Goal: Information Seeking & Learning: Learn about a topic

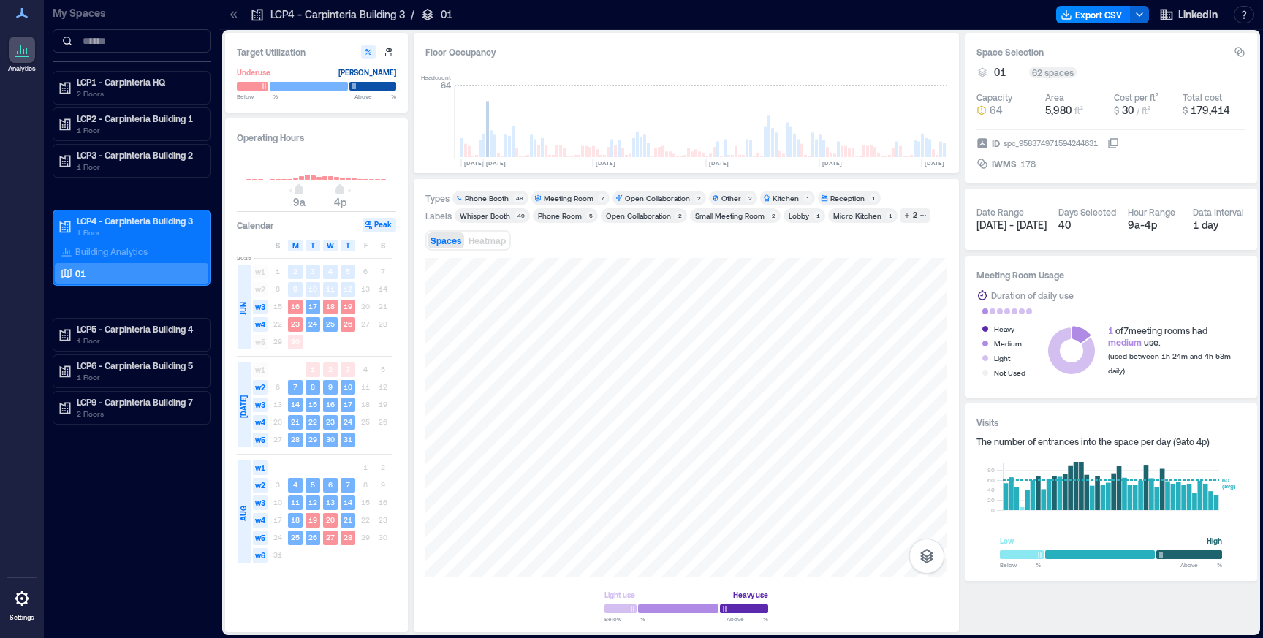
scroll to position [0, 3324]
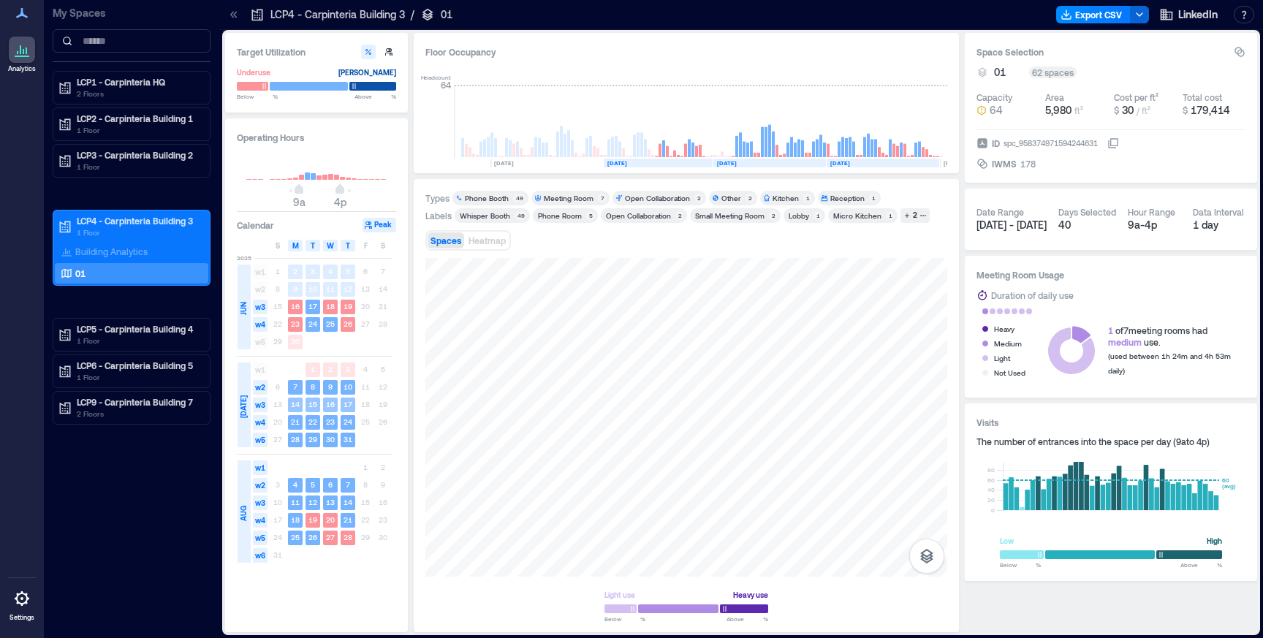
click at [263, 402] on span "w3" at bounding box center [260, 404] width 15 height 15
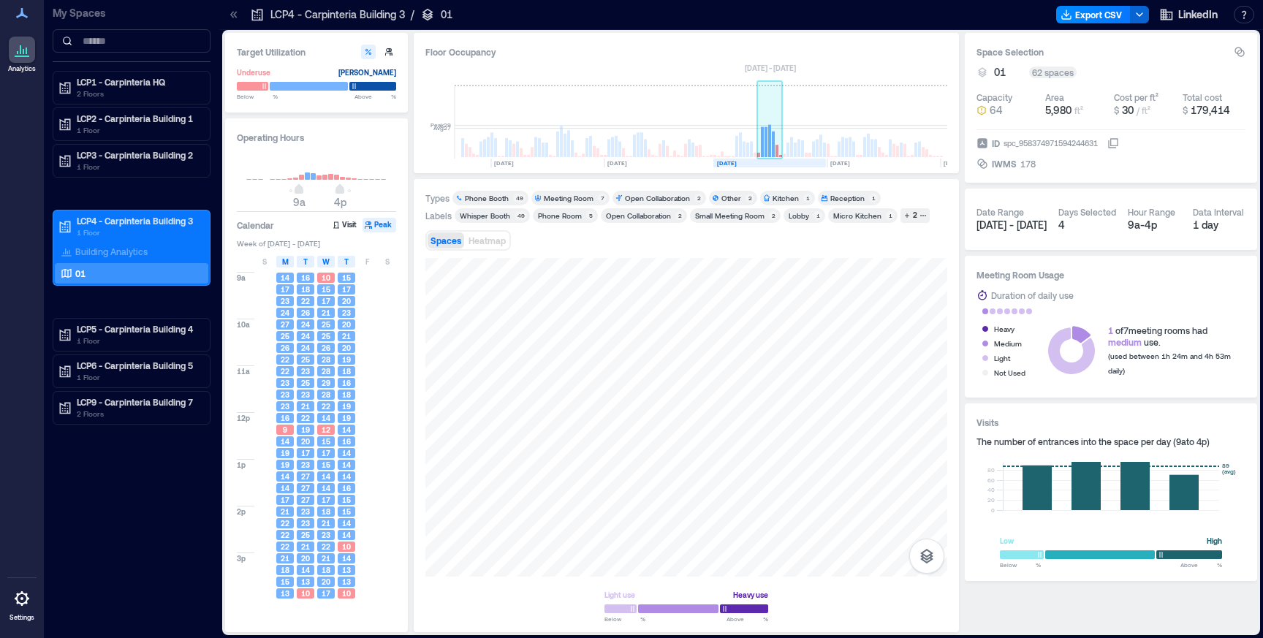
click at [768, 108] on rect at bounding box center [770, 121] width 26 height 73
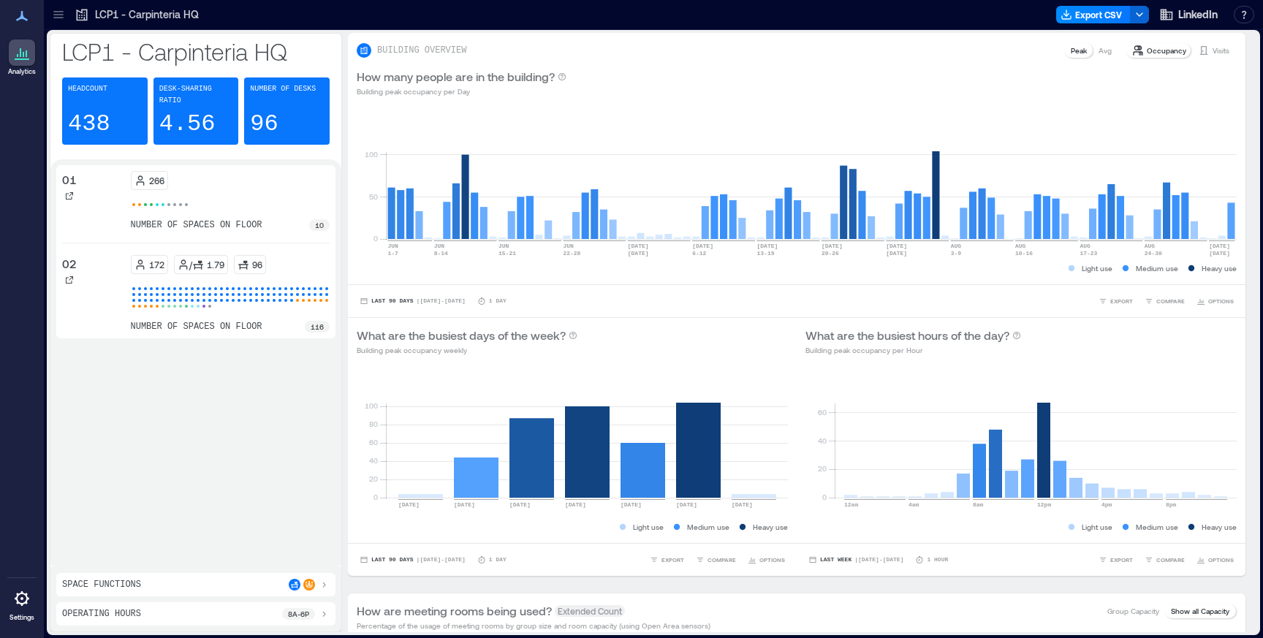
click at [61, 16] on icon at bounding box center [58, 14] width 15 height 15
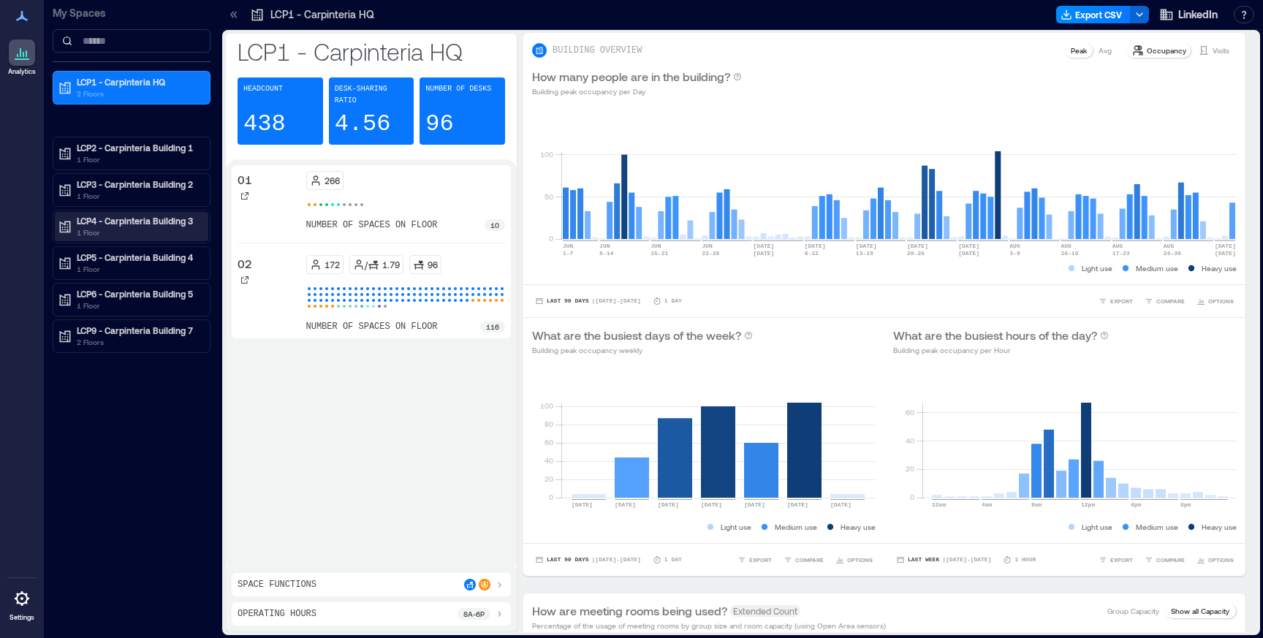
click at [91, 235] on p "1 Floor" at bounding box center [138, 232] width 123 height 12
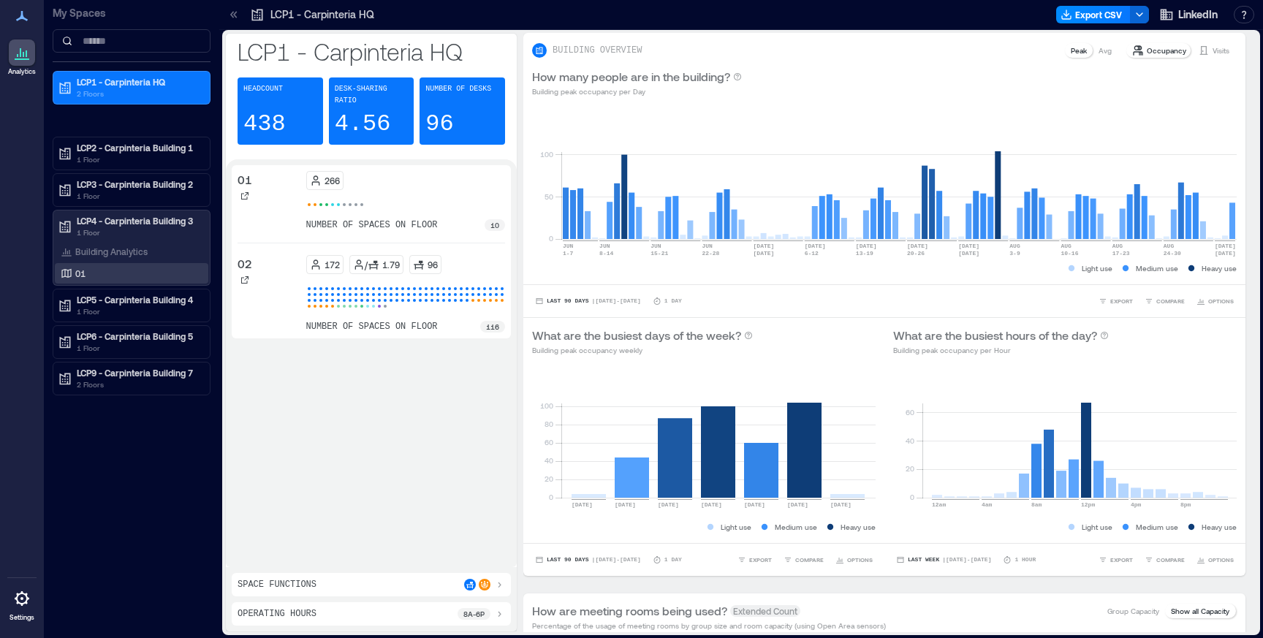
click at [82, 273] on p "01" at bounding box center [80, 273] width 10 height 12
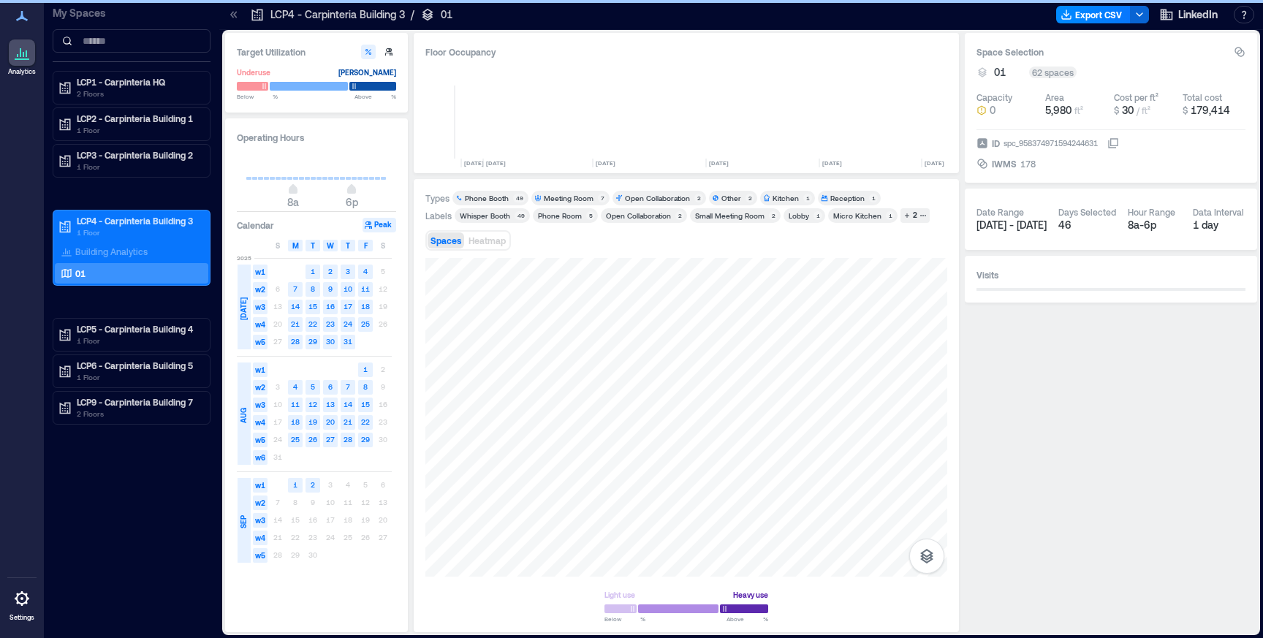
scroll to position [0, 3327]
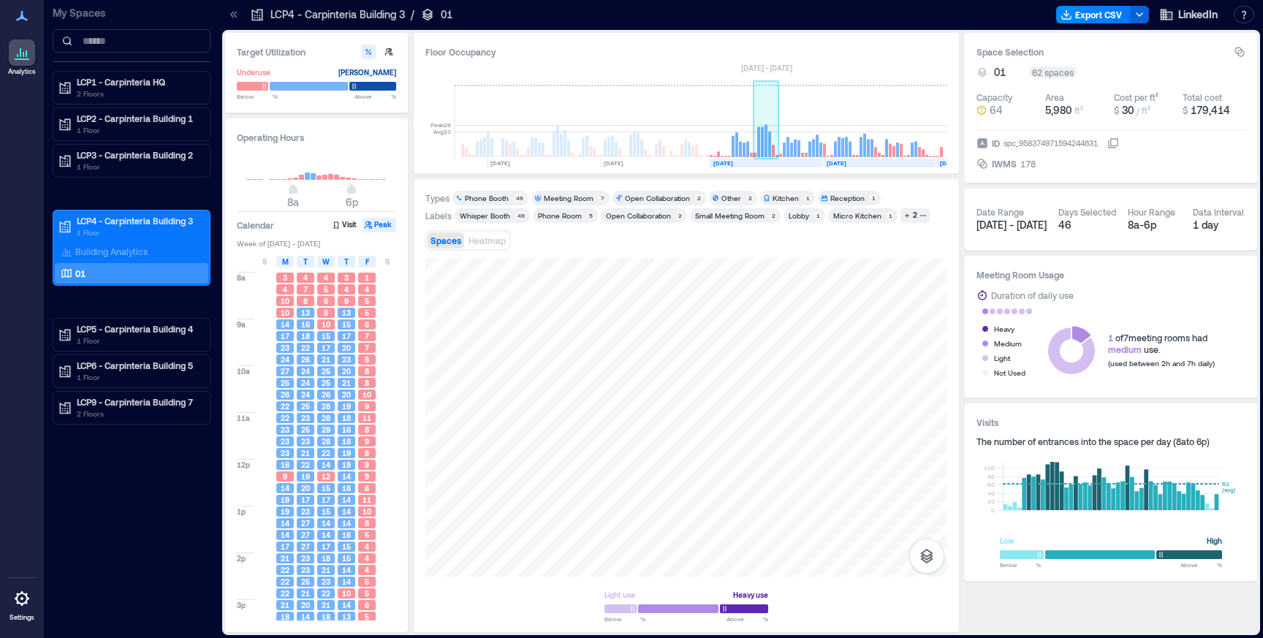
click at [768, 148] on rect at bounding box center [769, 145] width 3 height 26
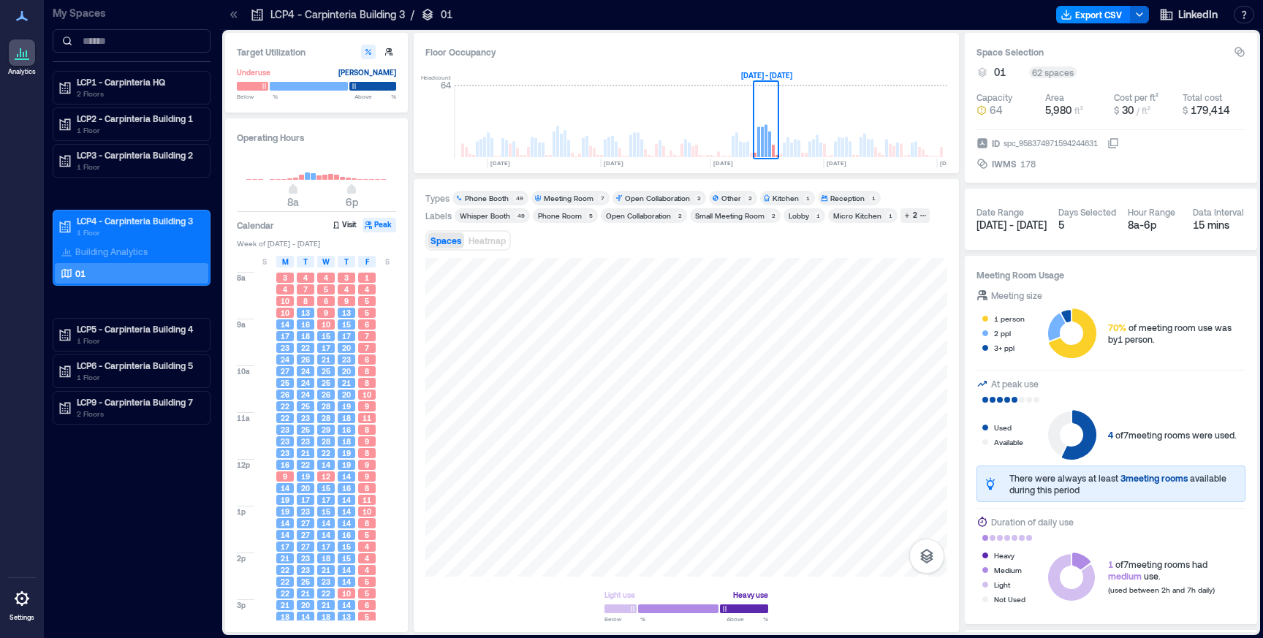
click at [487, 214] on div "Whisper Booth" at bounding box center [485, 215] width 50 height 10
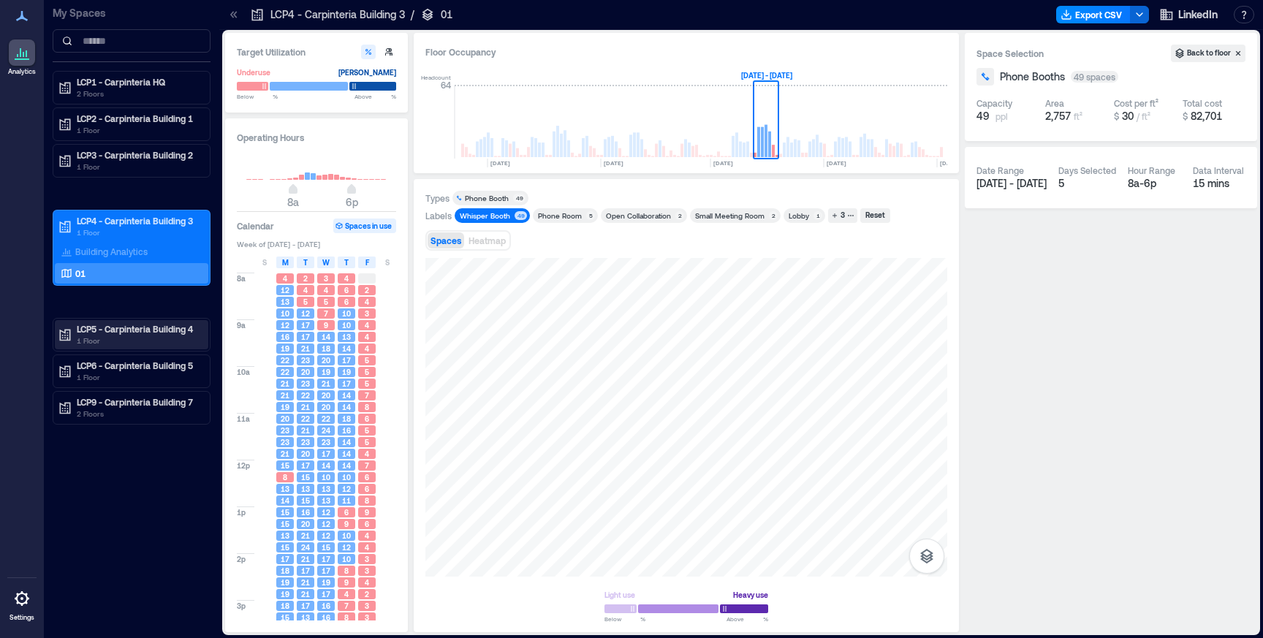
click at [99, 337] on p "1 Floor" at bounding box center [138, 341] width 123 height 12
click at [95, 381] on div "01" at bounding box center [129, 381] width 142 height 15
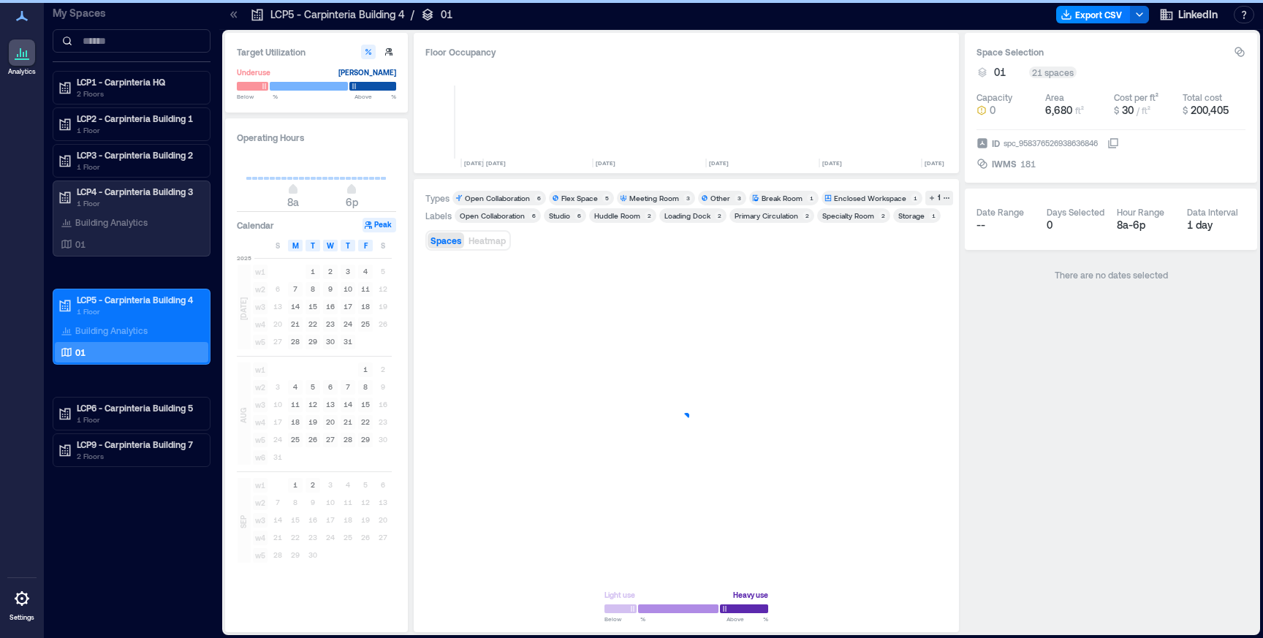
scroll to position [0, 3327]
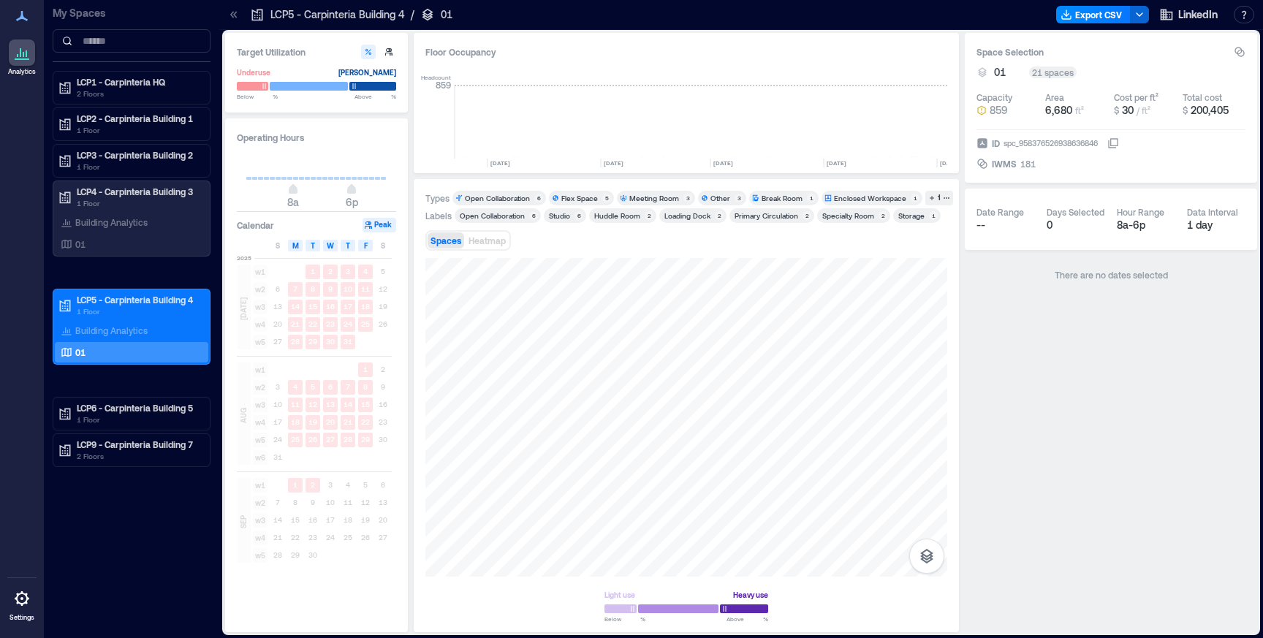
click at [561, 217] on div "Studio" at bounding box center [559, 215] width 21 height 10
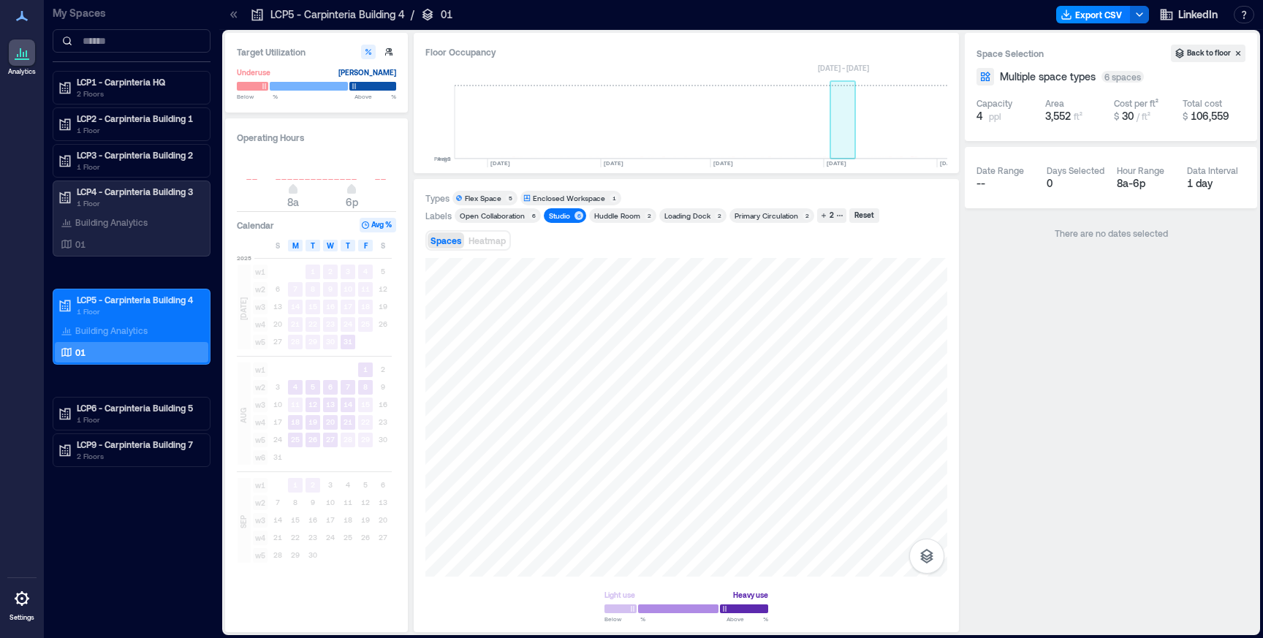
click at [850, 151] on rect at bounding box center [843, 121] width 26 height 73
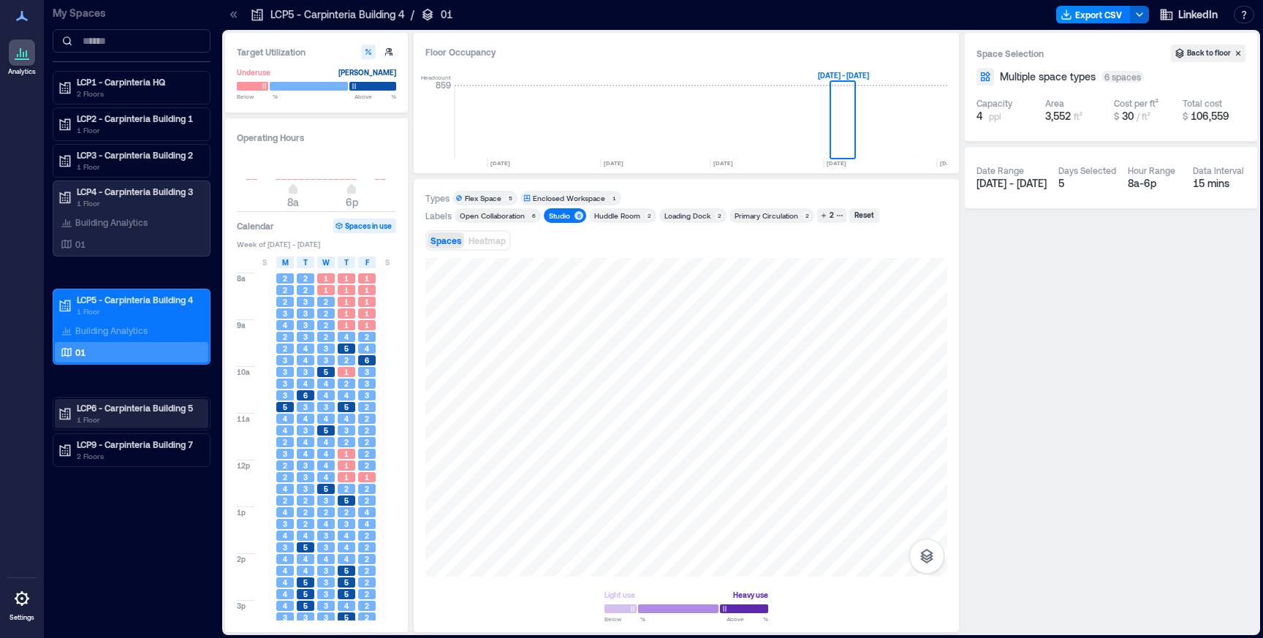
click at [136, 419] on p "1 Floor" at bounding box center [138, 420] width 123 height 12
click at [96, 457] on div "01" at bounding box center [129, 460] width 142 height 15
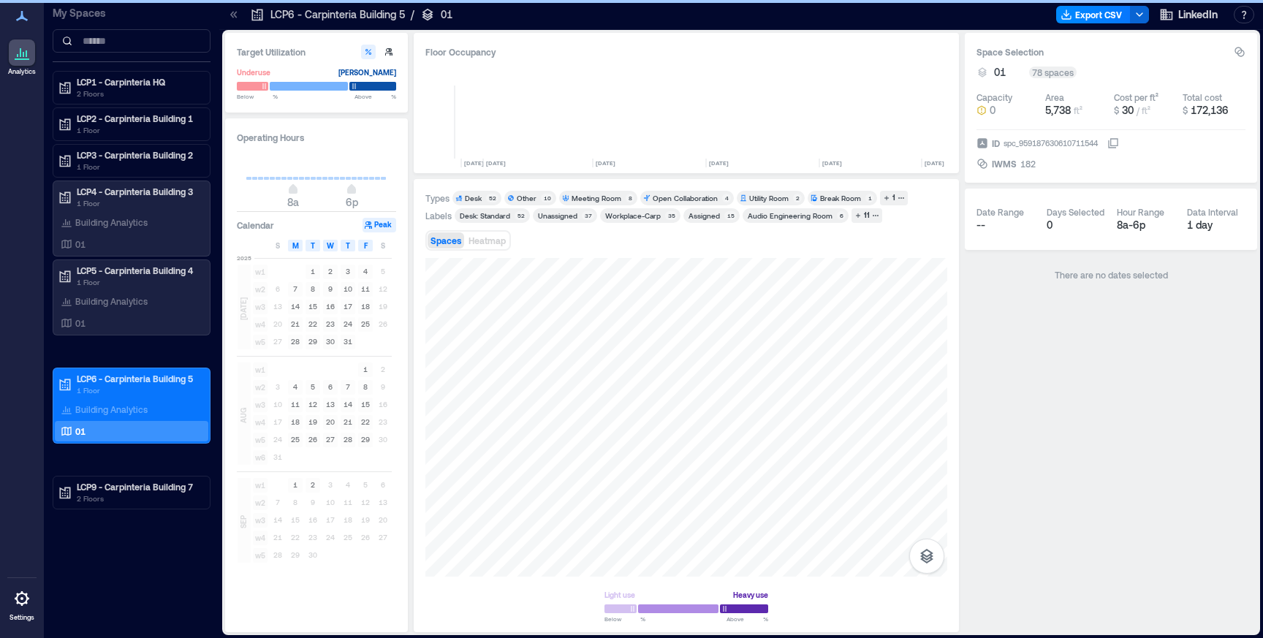
scroll to position [0, 3327]
click at [875, 393] on div at bounding box center [686, 417] width 522 height 319
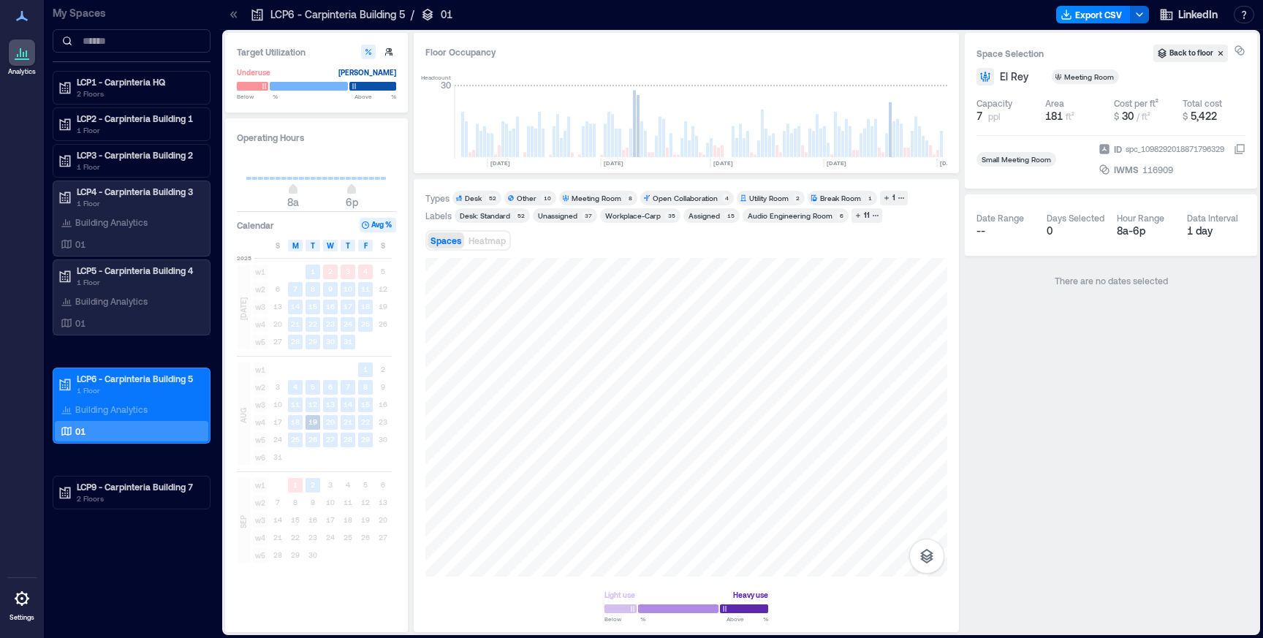
click at [777, 216] on div "Audio Engineering Room" at bounding box center [789, 215] width 85 height 10
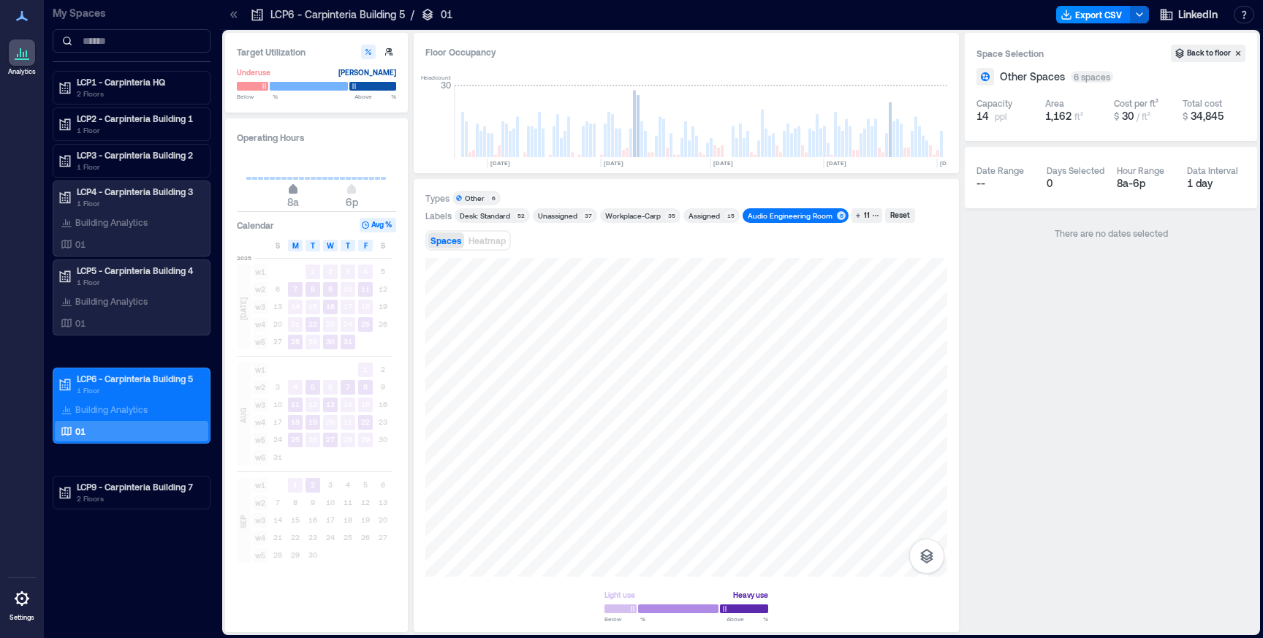
type input "*"
click at [296, 193] on span "9a" at bounding box center [298, 191] width 9 height 6
type input "**"
drag, startPoint x: 352, startPoint y: 191, endPoint x: 339, endPoint y: 191, distance: 13.2
click at [339, 191] on span "4p" at bounding box center [339, 191] width 9 height 6
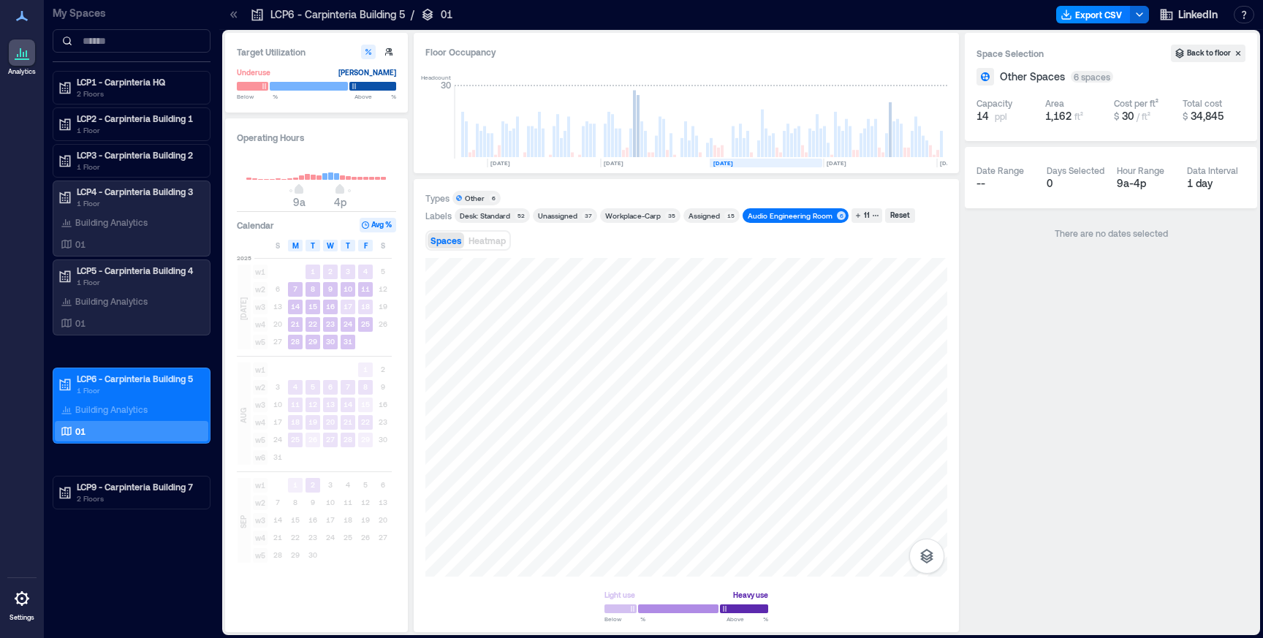
click at [758, 162] on rect at bounding box center [765, 163] width 113 height 9
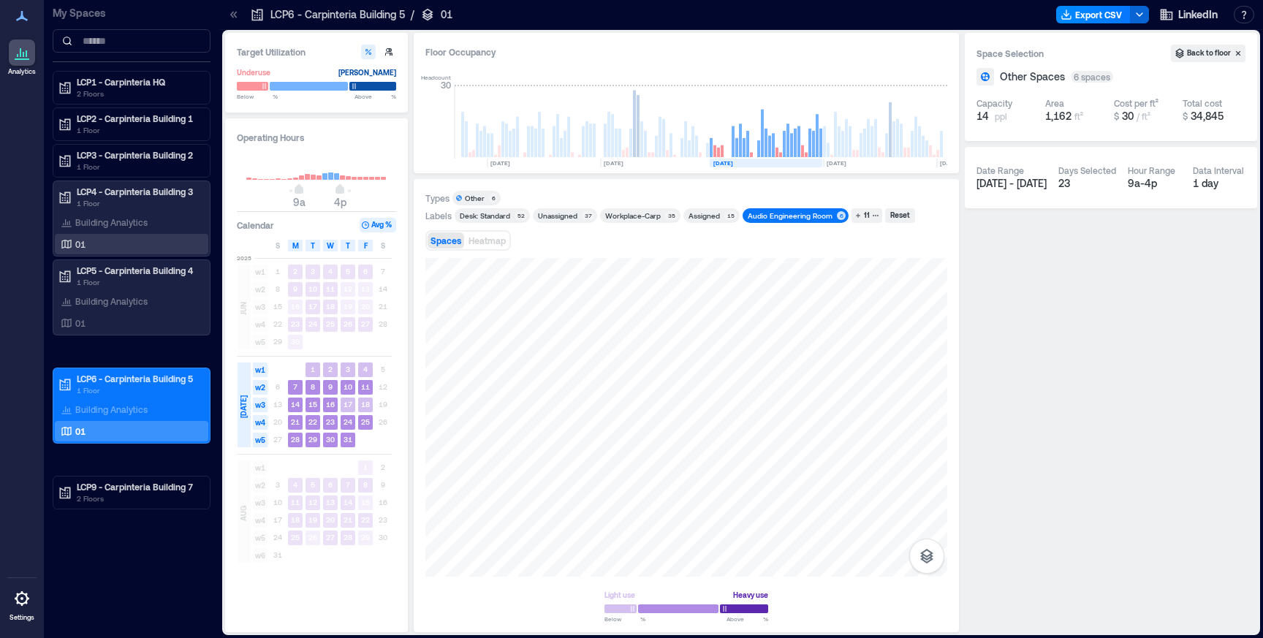
click at [78, 244] on p "01" at bounding box center [80, 244] width 10 height 12
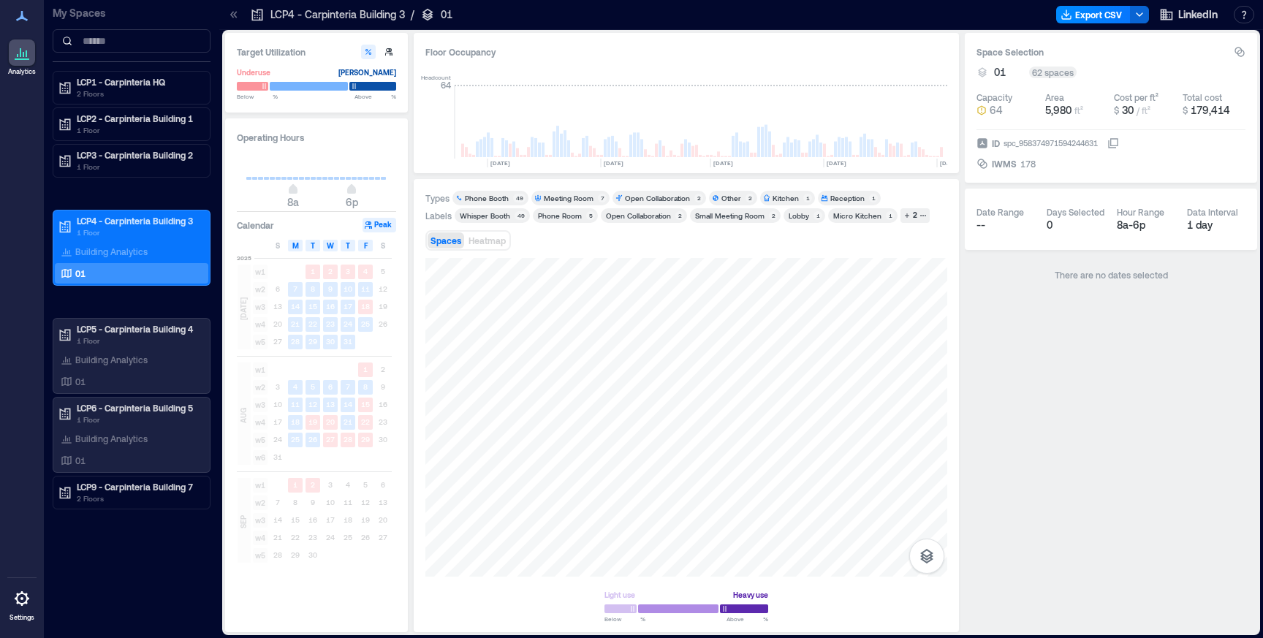
scroll to position [0, 3327]
click at [93, 164] on p "1 Floor" at bounding box center [138, 167] width 123 height 12
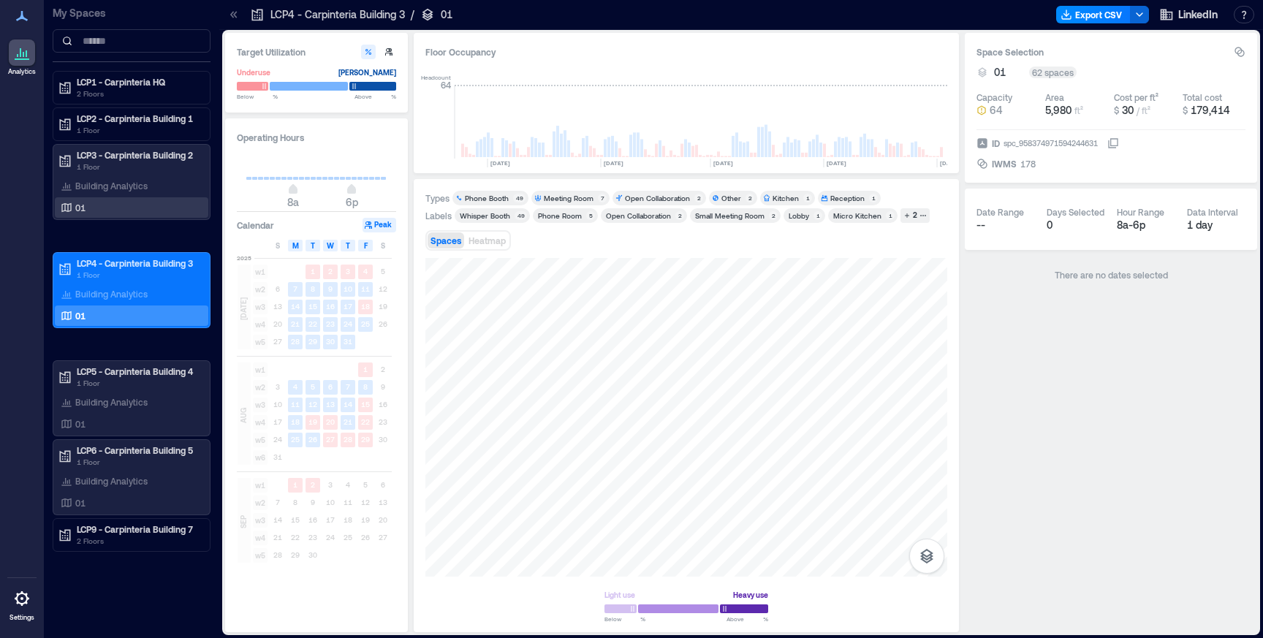
click at [94, 205] on div "01" at bounding box center [129, 207] width 142 height 15
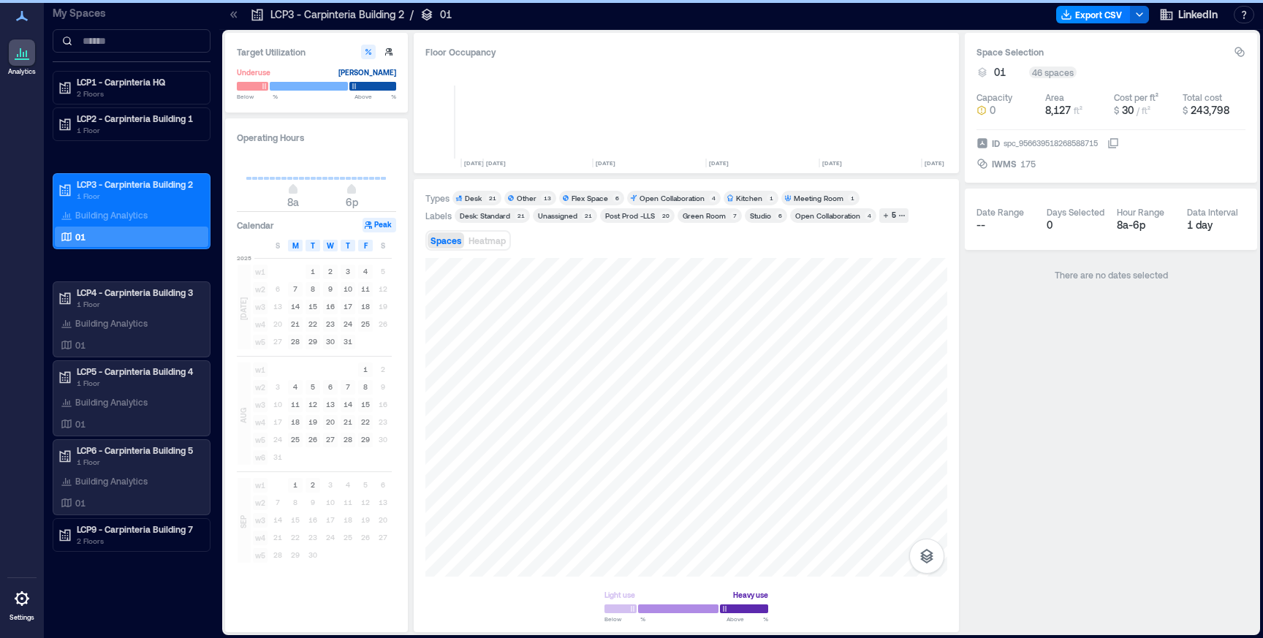
scroll to position [0, 3327]
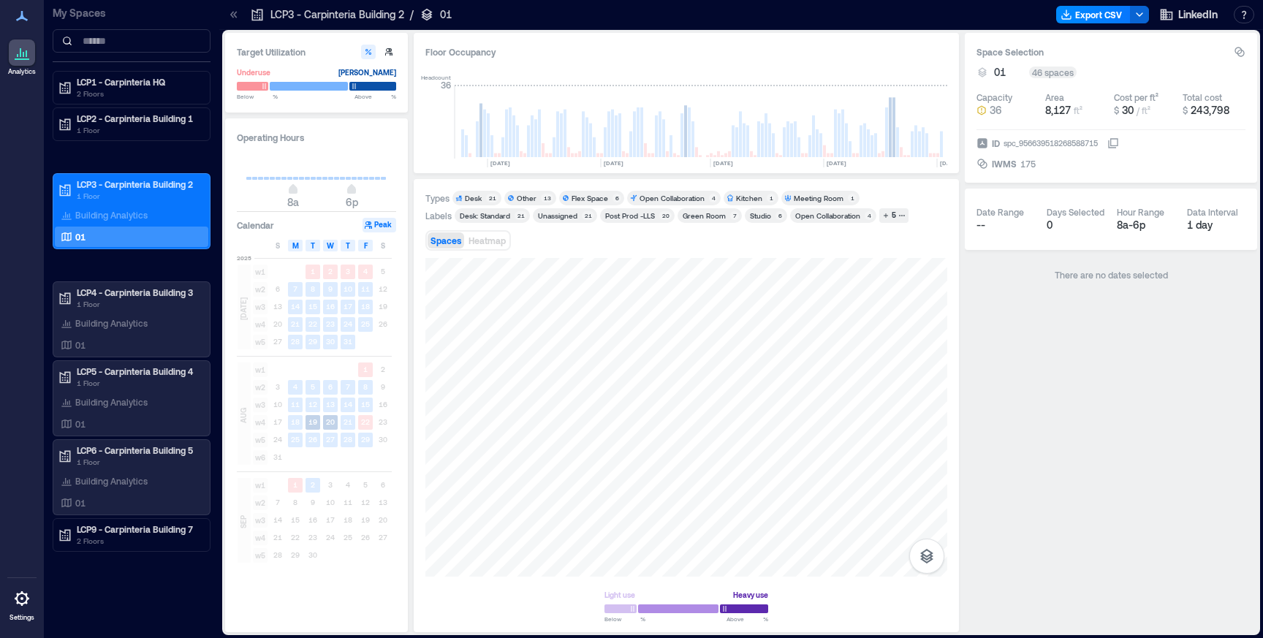
click at [763, 218] on div "Studio" at bounding box center [760, 215] width 21 height 10
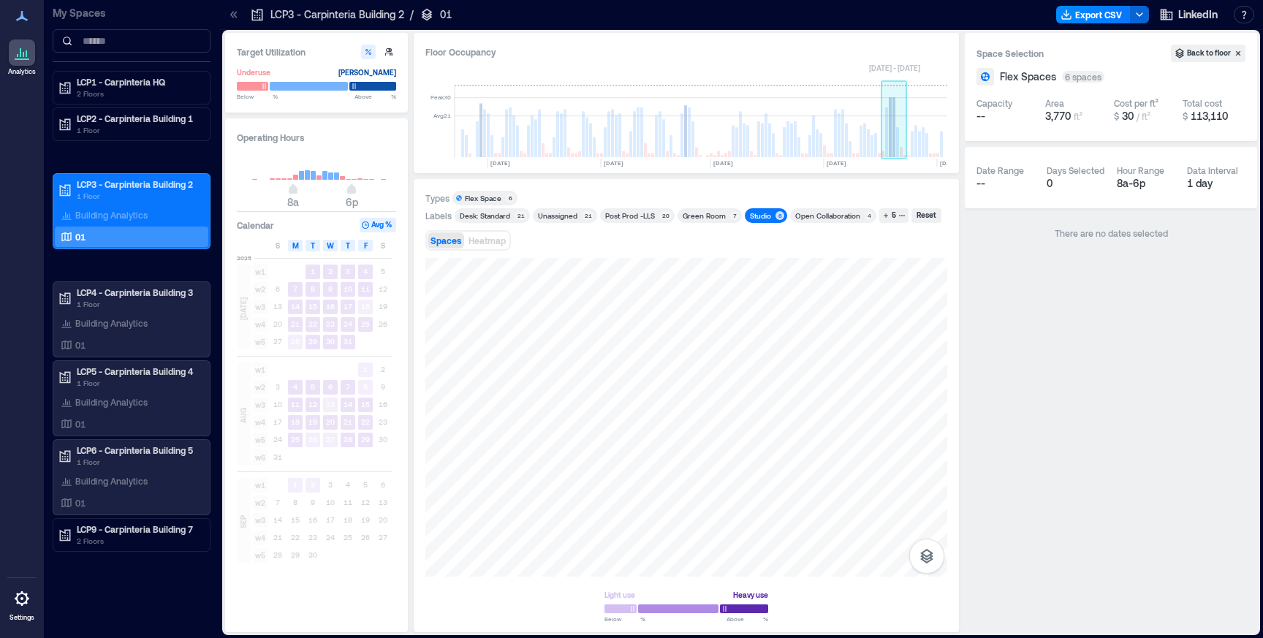
click at [889, 151] on rect at bounding box center [889, 127] width 3 height 60
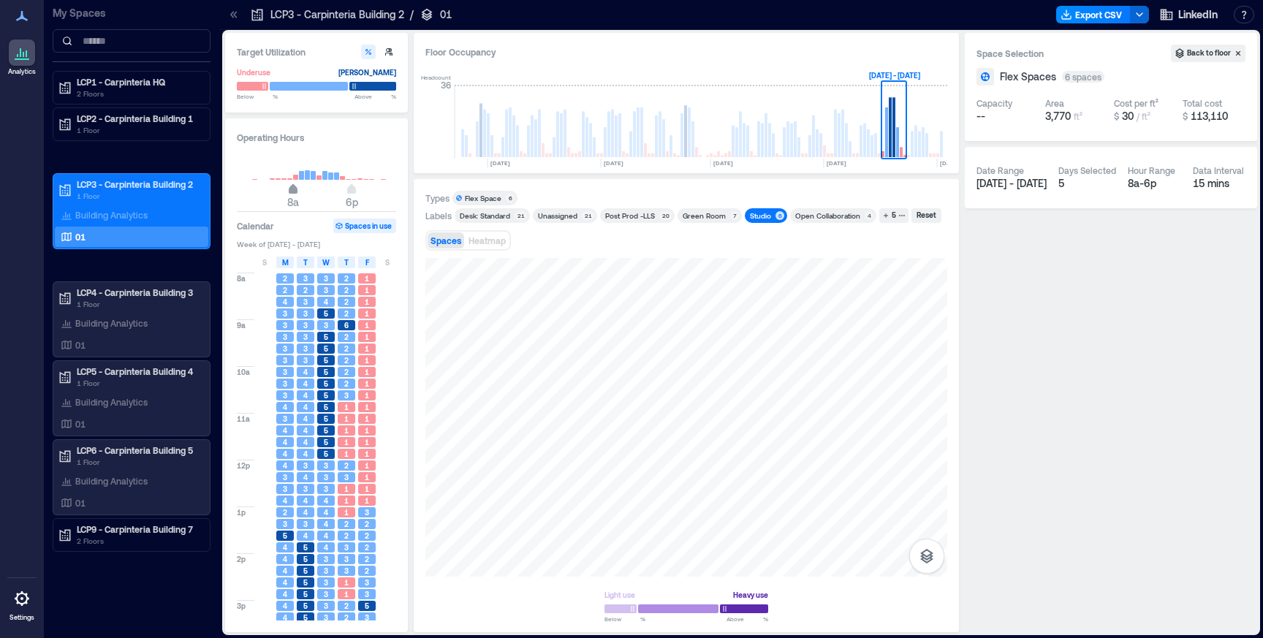
type input "*"
click at [299, 189] on span "9a" at bounding box center [298, 191] width 9 height 6
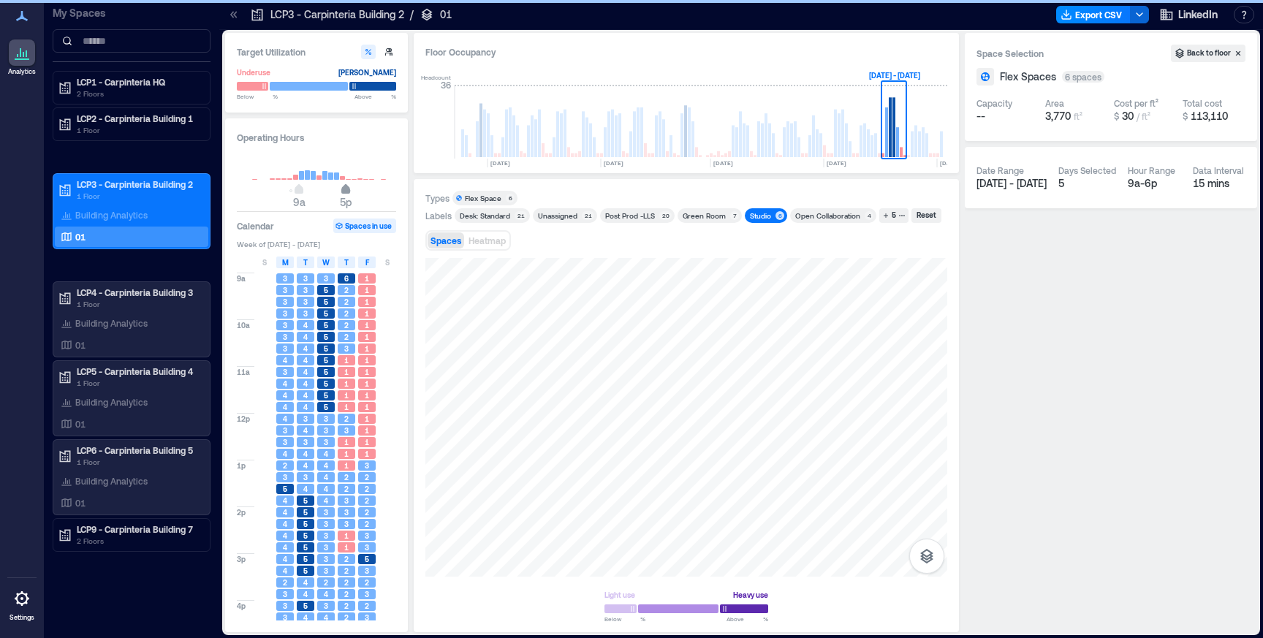
type input "**"
drag, startPoint x: 354, startPoint y: 192, endPoint x: 341, endPoint y: 192, distance: 12.4
click at [341, 192] on span "4p" at bounding box center [339, 191] width 9 height 6
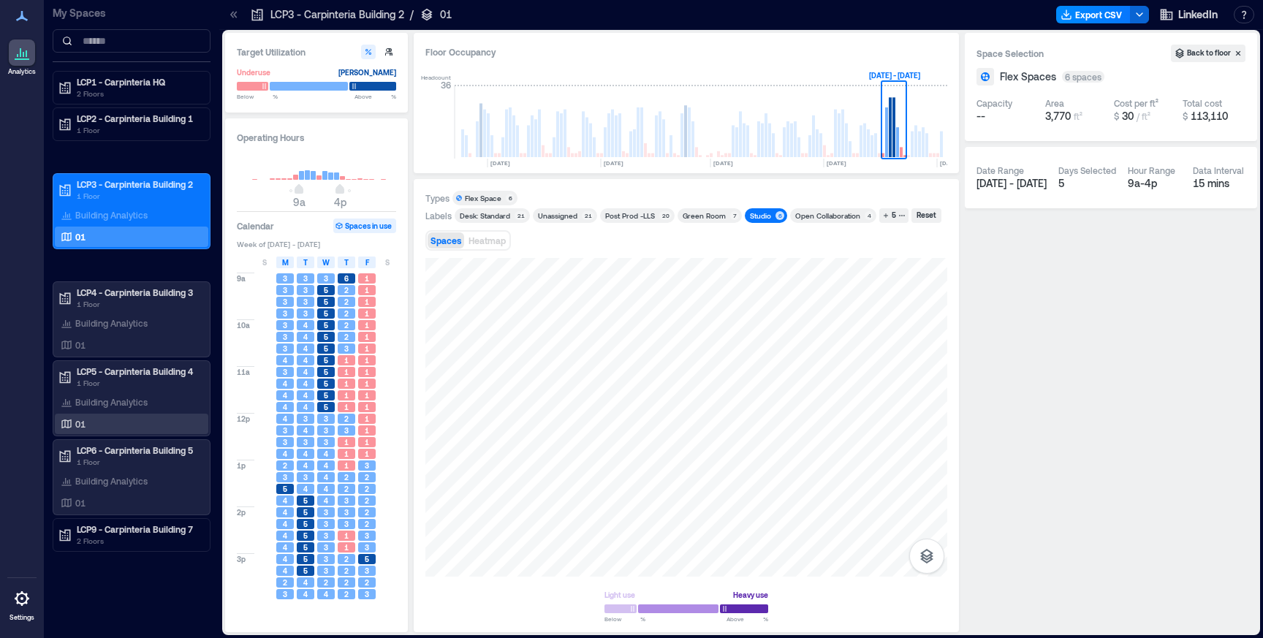
click at [96, 425] on div "01" at bounding box center [129, 423] width 142 height 15
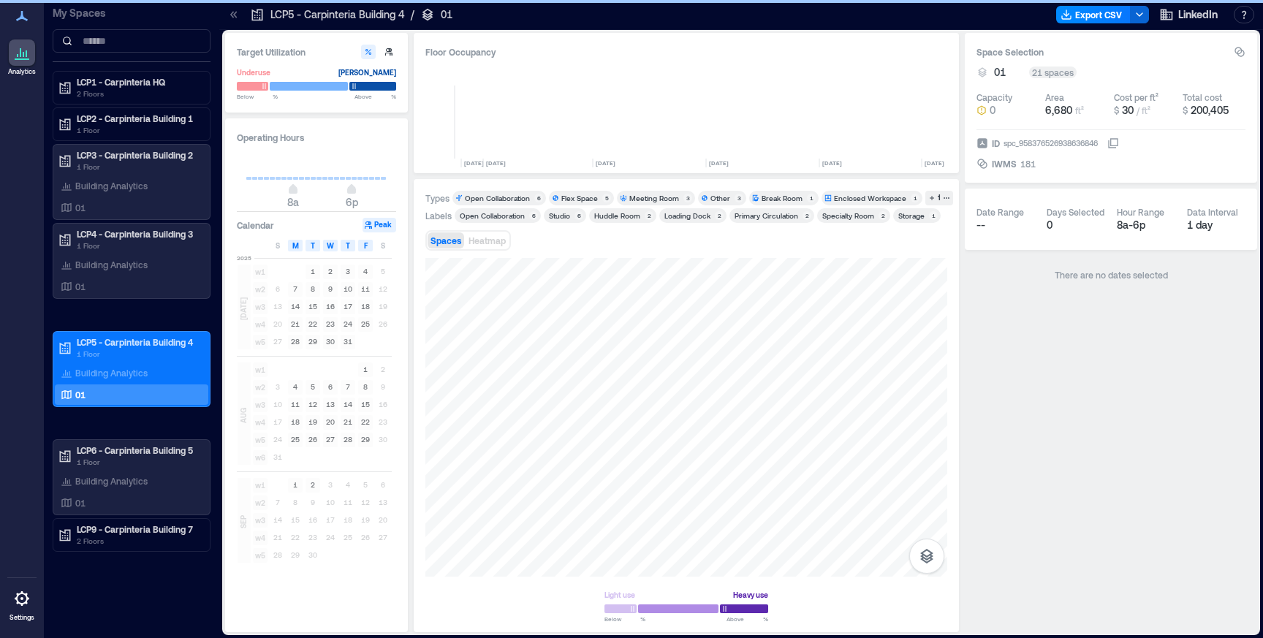
scroll to position [0, 3327]
click at [561, 214] on div "Studio" at bounding box center [559, 215] width 21 height 10
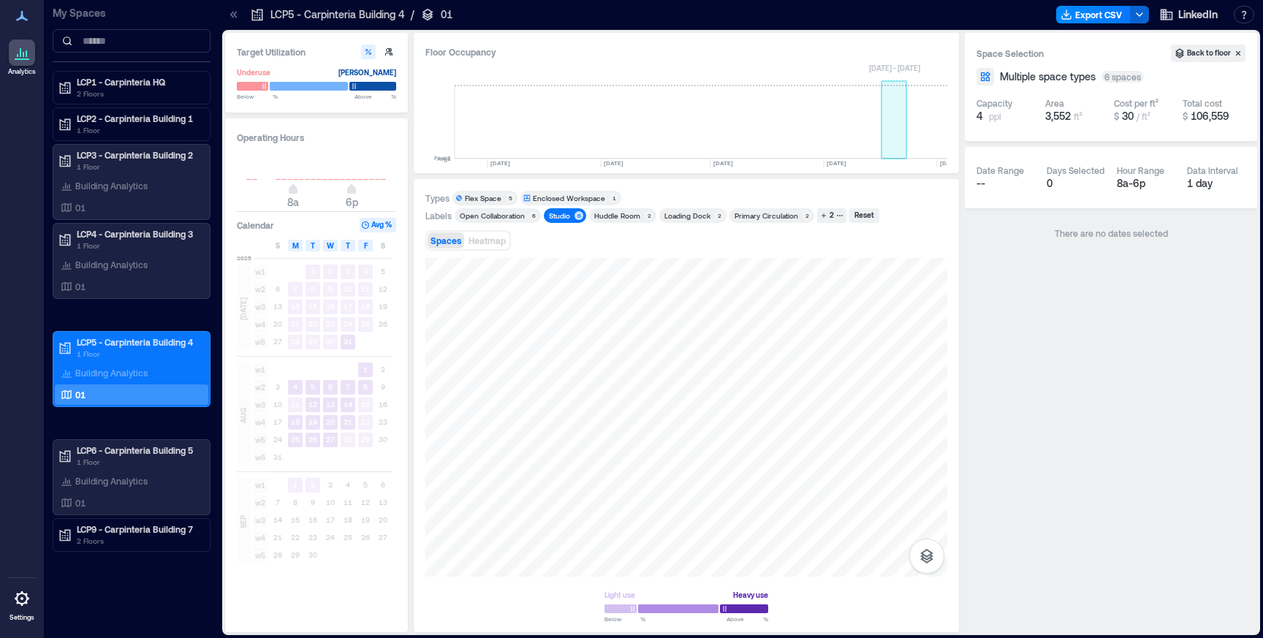
click at [889, 148] on rect at bounding box center [894, 121] width 26 height 73
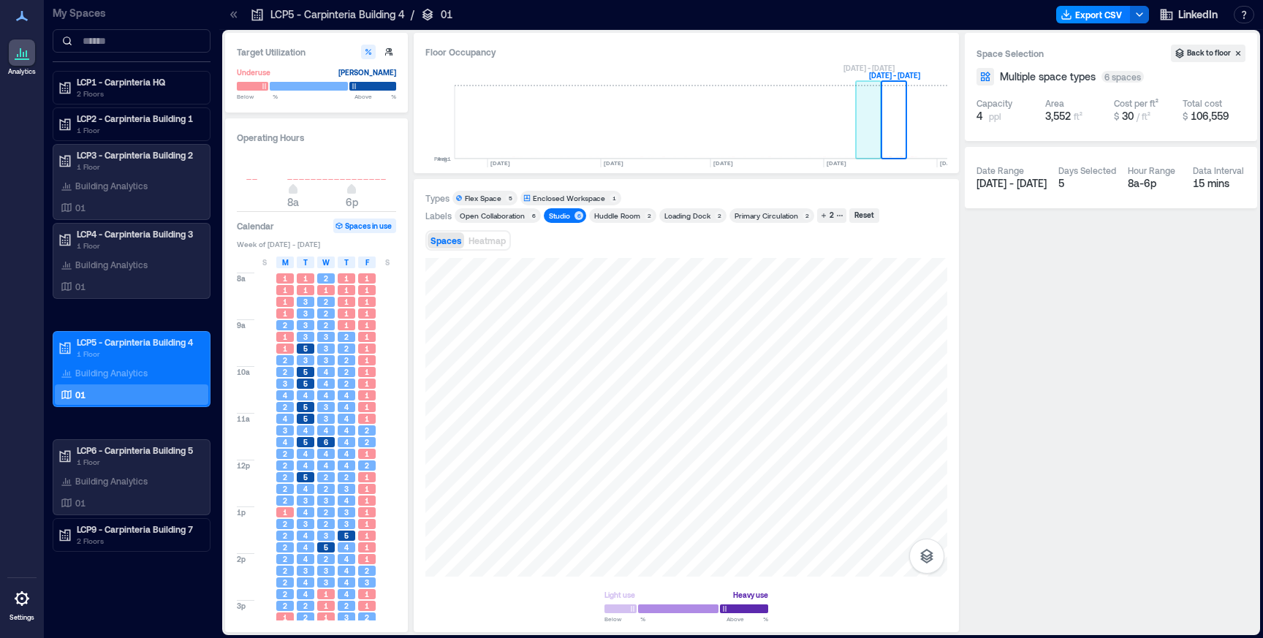
click at [867, 126] on rect at bounding box center [869, 121] width 26 height 73
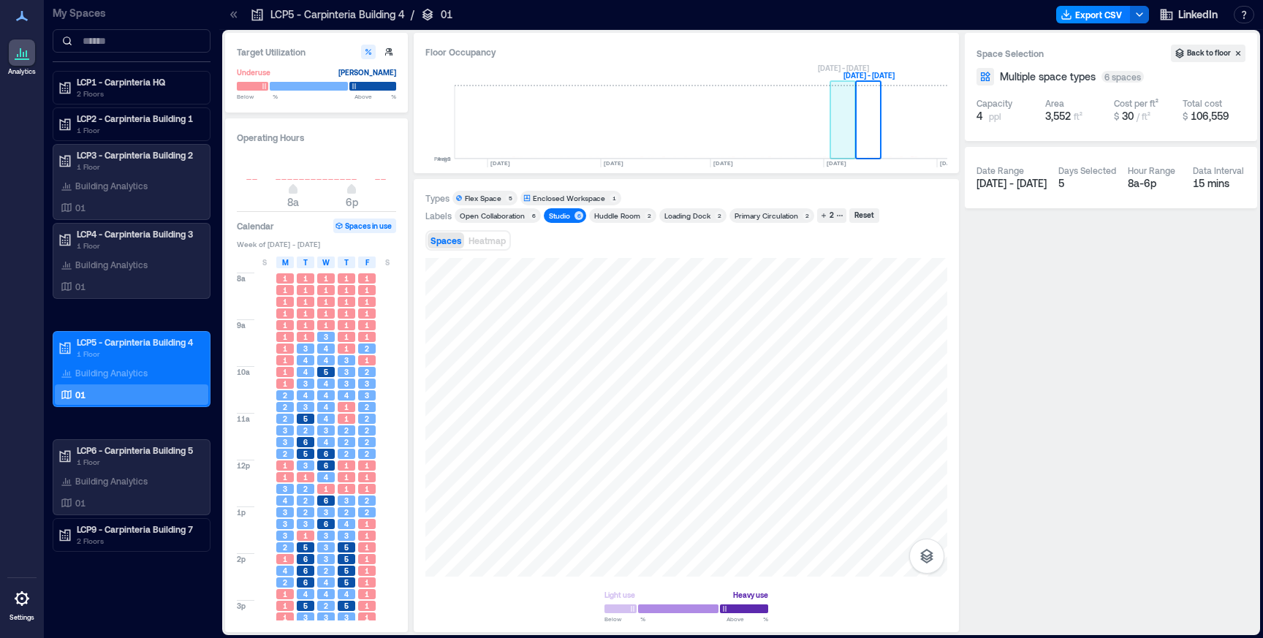
click at [839, 129] on rect at bounding box center [843, 121] width 26 height 73
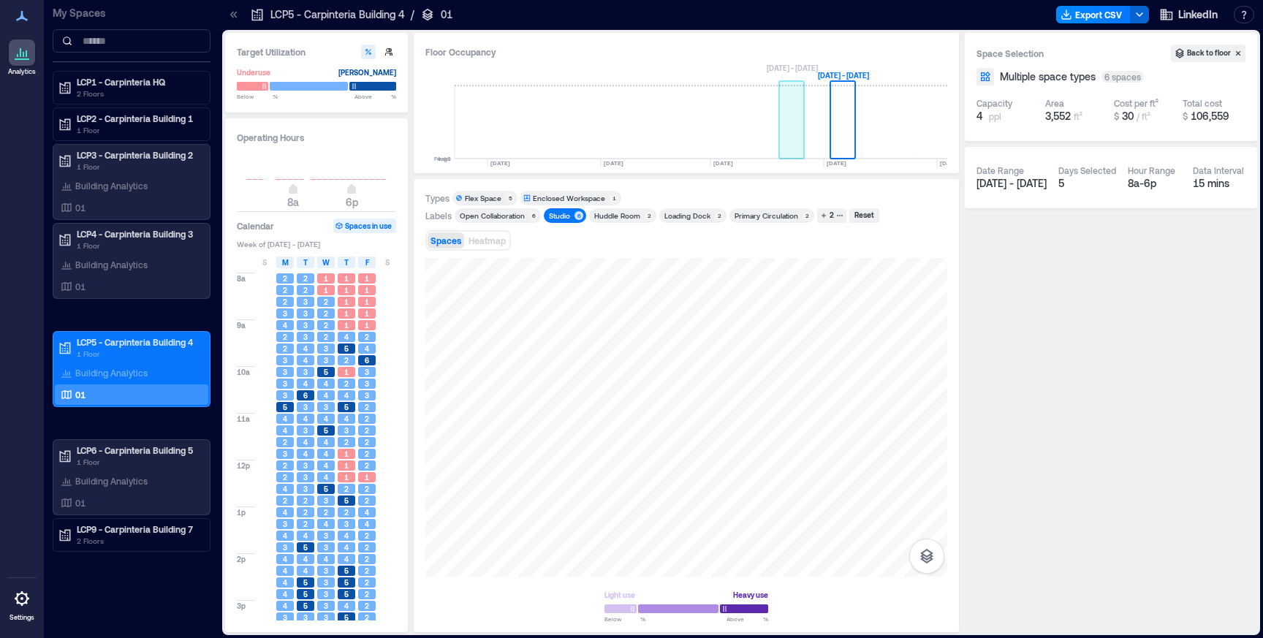
click at [794, 139] on rect at bounding box center [792, 121] width 26 height 73
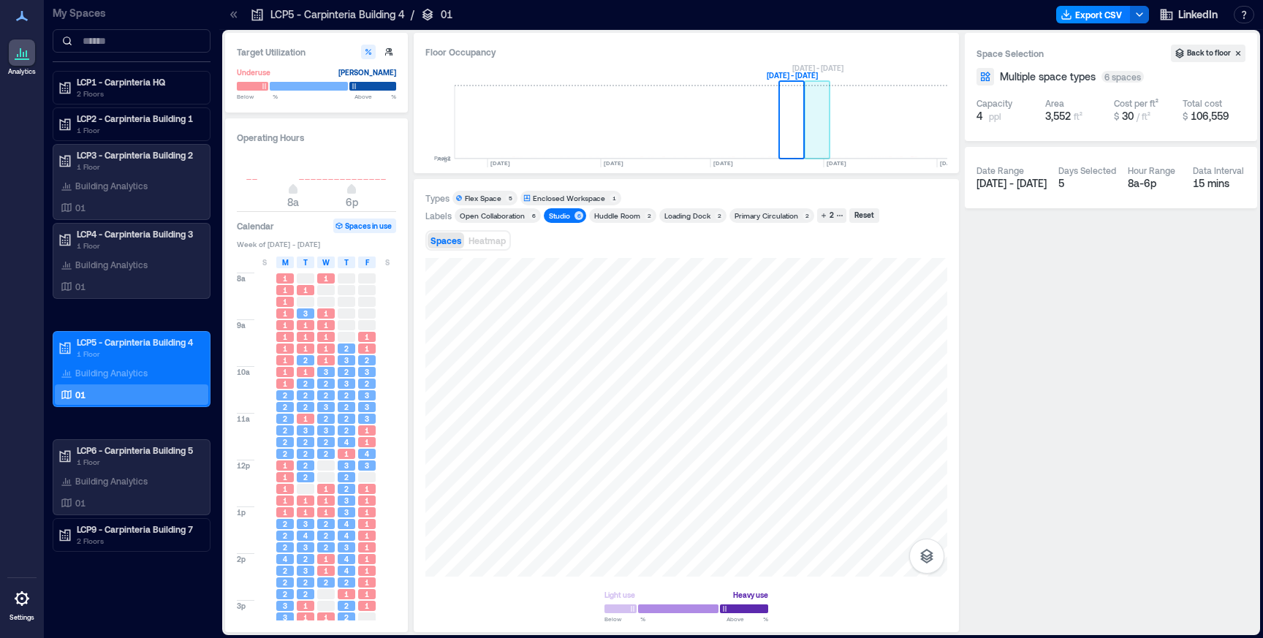
click at [816, 148] on rect at bounding box center [817, 121] width 26 height 73
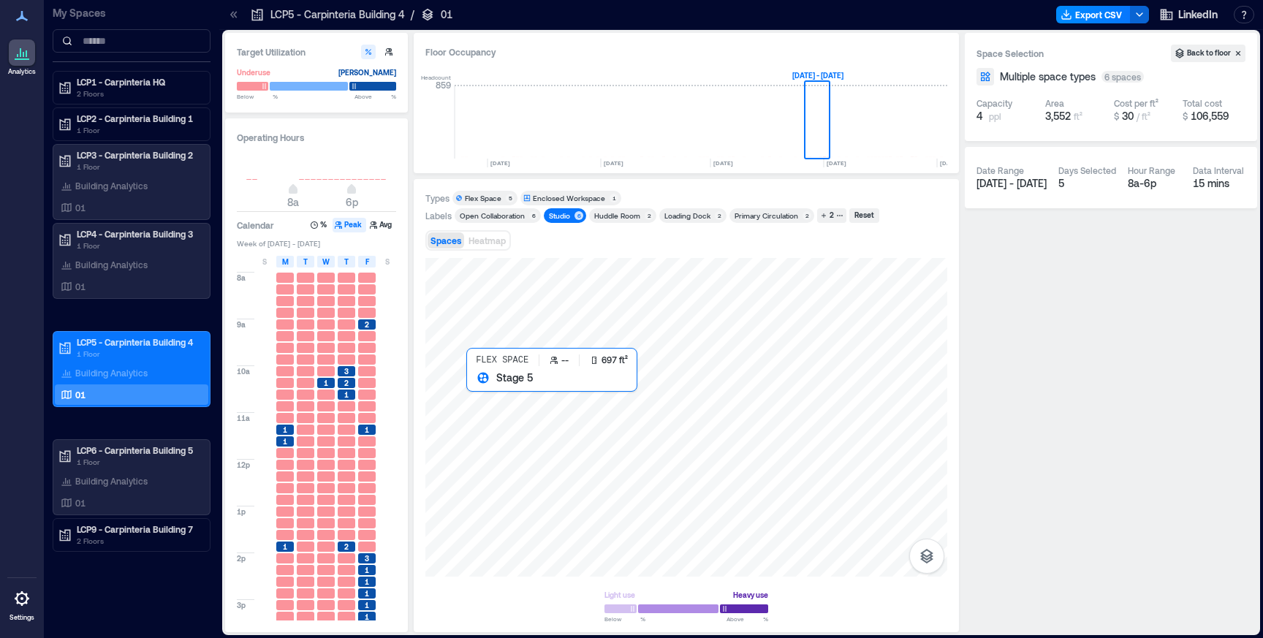
click at [491, 408] on div at bounding box center [686, 417] width 522 height 319
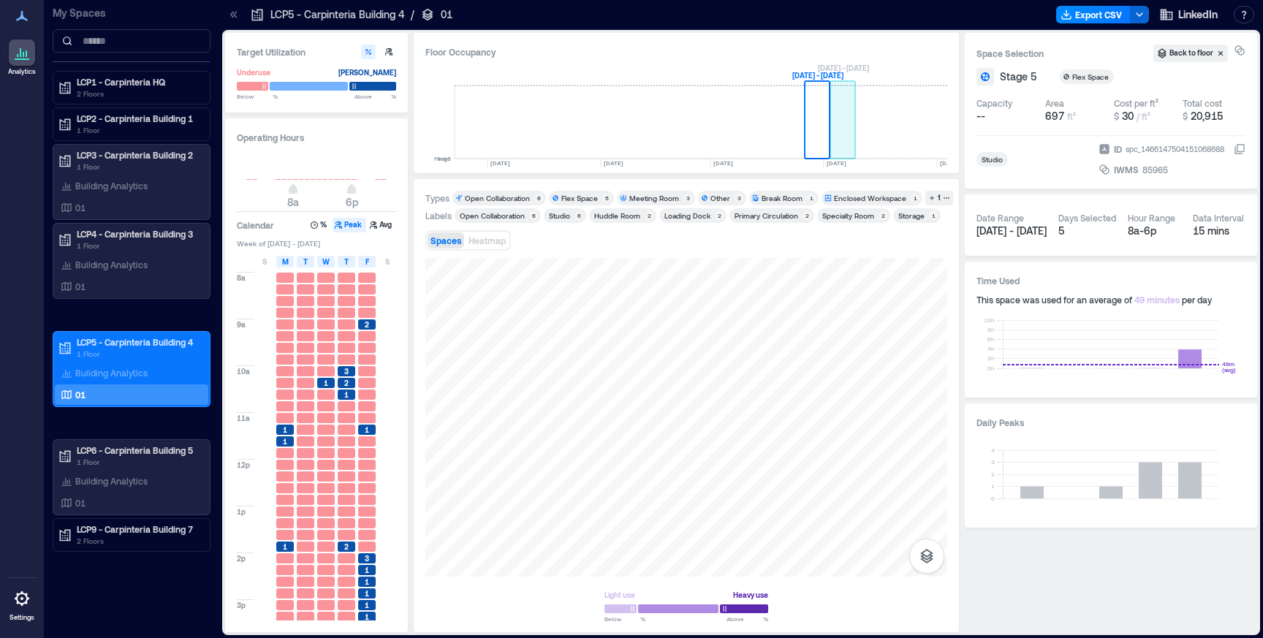
click at [844, 142] on rect at bounding box center [843, 121] width 26 height 73
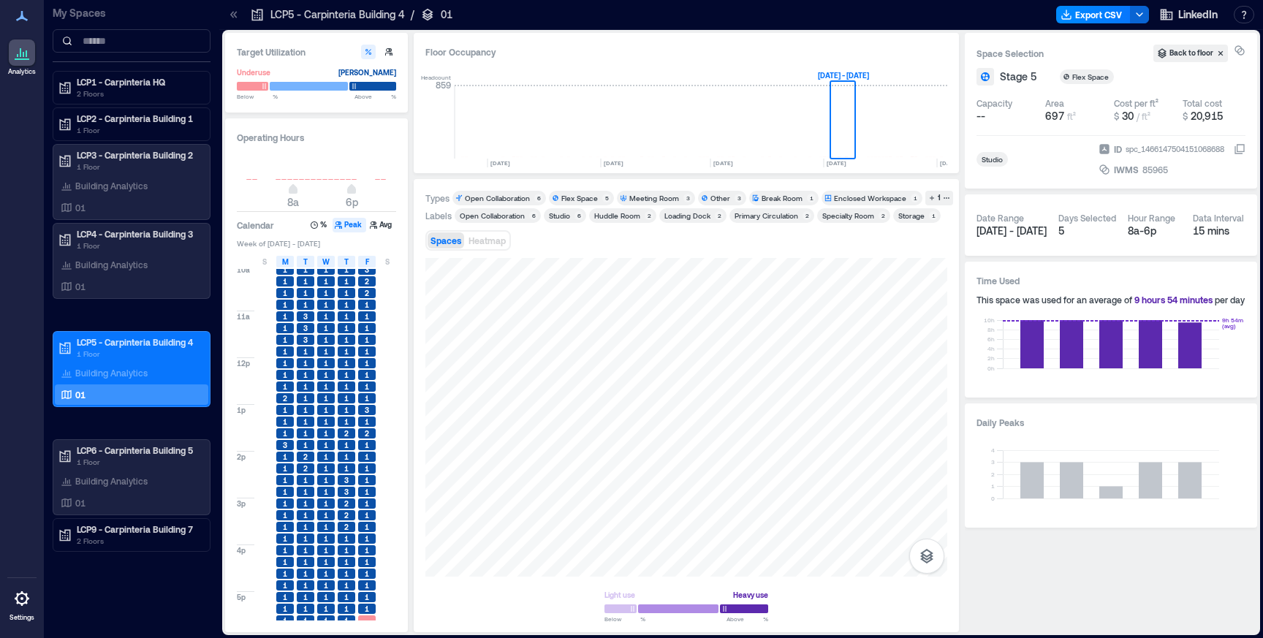
scroll to position [119, 0]
click at [390, 50] on icon "button" at bounding box center [388, 51] width 7 height 7
type input "***"
click at [320, 224] on button "%" at bounding box center [319, 225] width 23 height 15
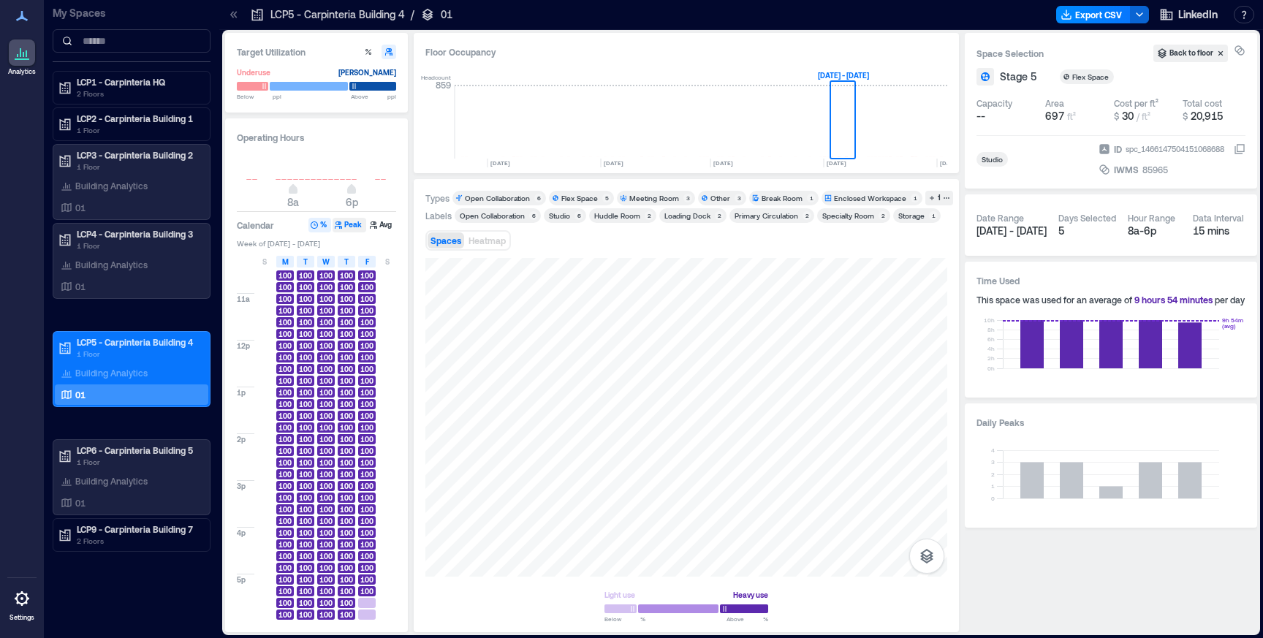
click at [350, 226] on button "Peak" at bounding box center [349, 225] width 34 height 15
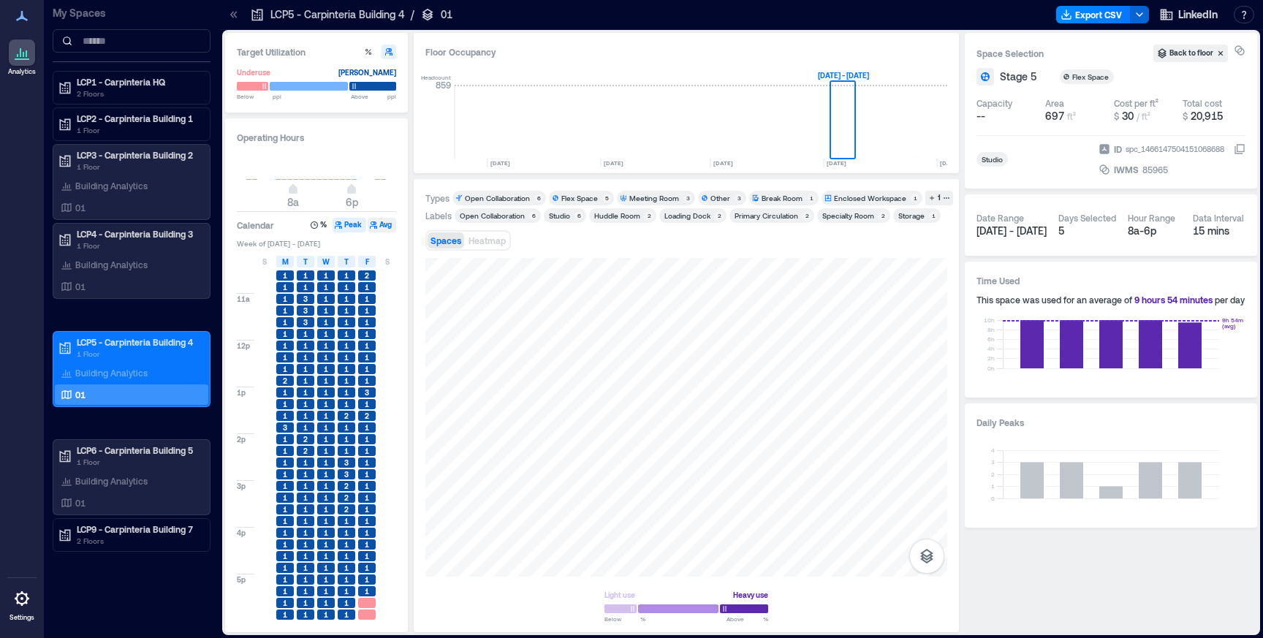
click at [387, 226] on button "Avg" at bounding box center [382, 225] width 28 height 15
click at [351, 224] on button "Peak" at bounding box center [349, 225] width 34 height 15
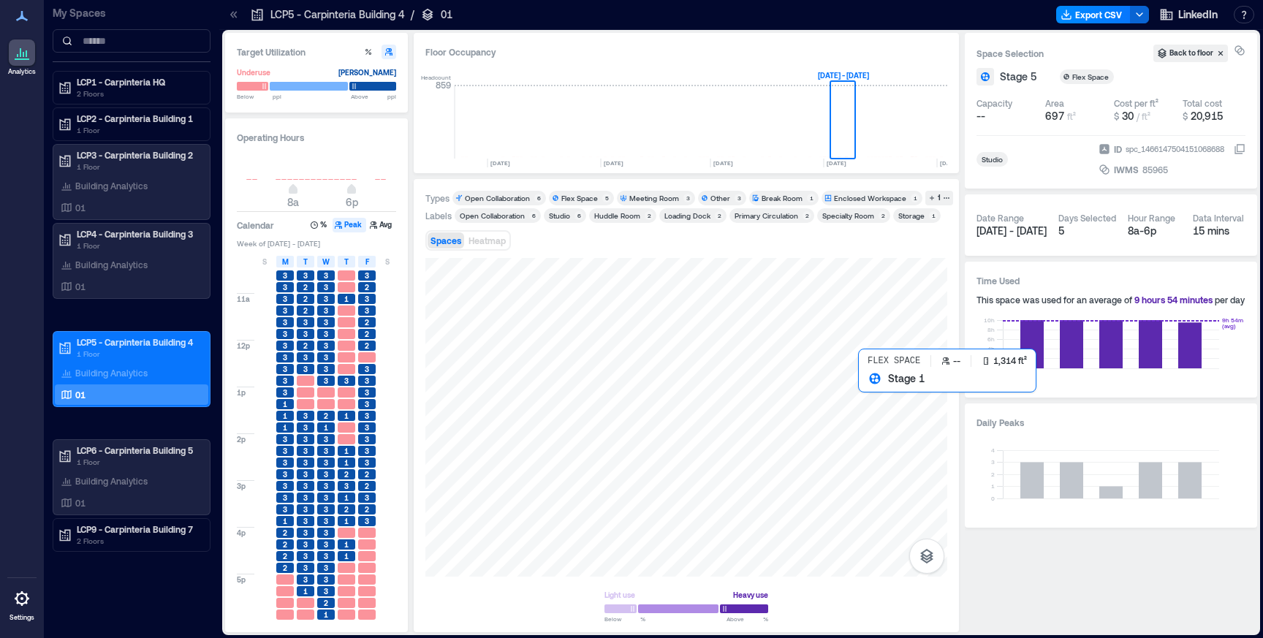
click at [896, 426] on div at bounding box center [686, 417] width 522 height 319
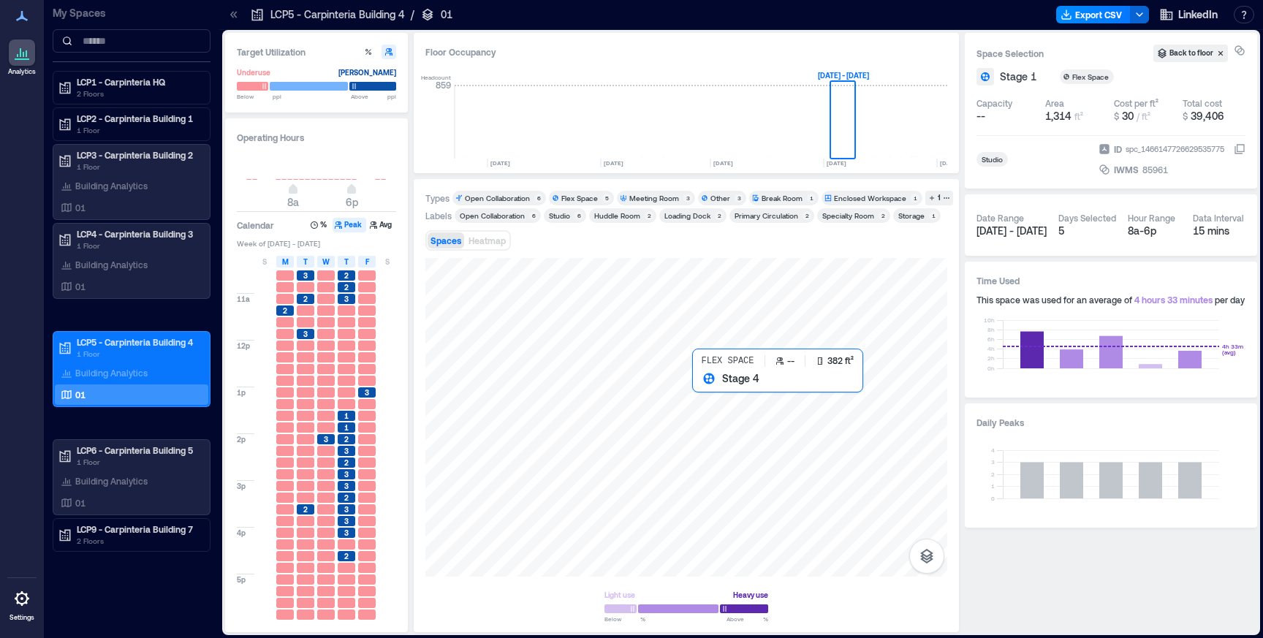
click at [717, 401] on div at bounding box center [686, 417] width 522 height 319
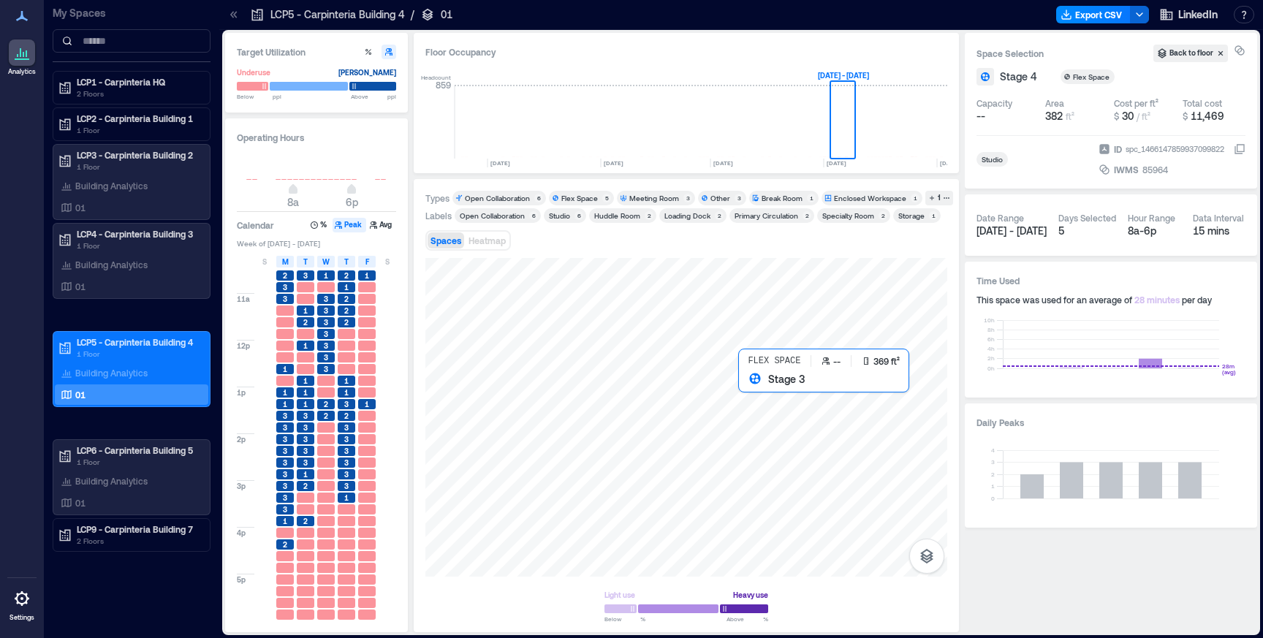
click at [758, 403] on div at bounding box center [686, 417] width 522 height 319
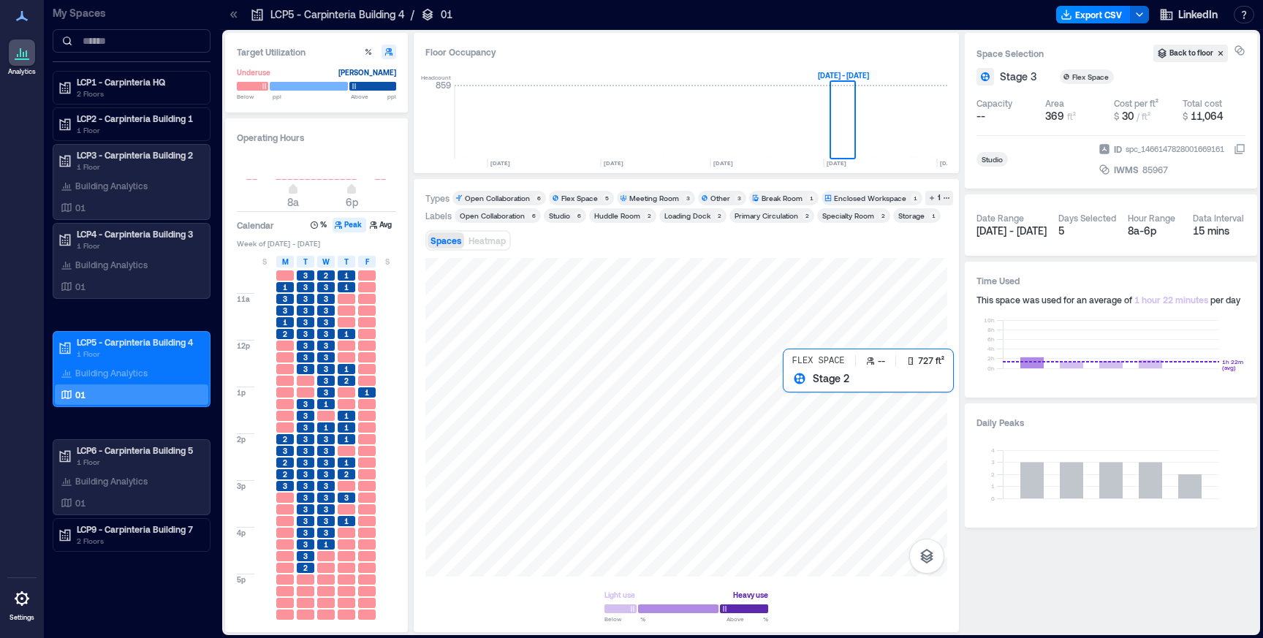
click at [810, 422] on div at bounding box center [686, 417] width 522 height 319
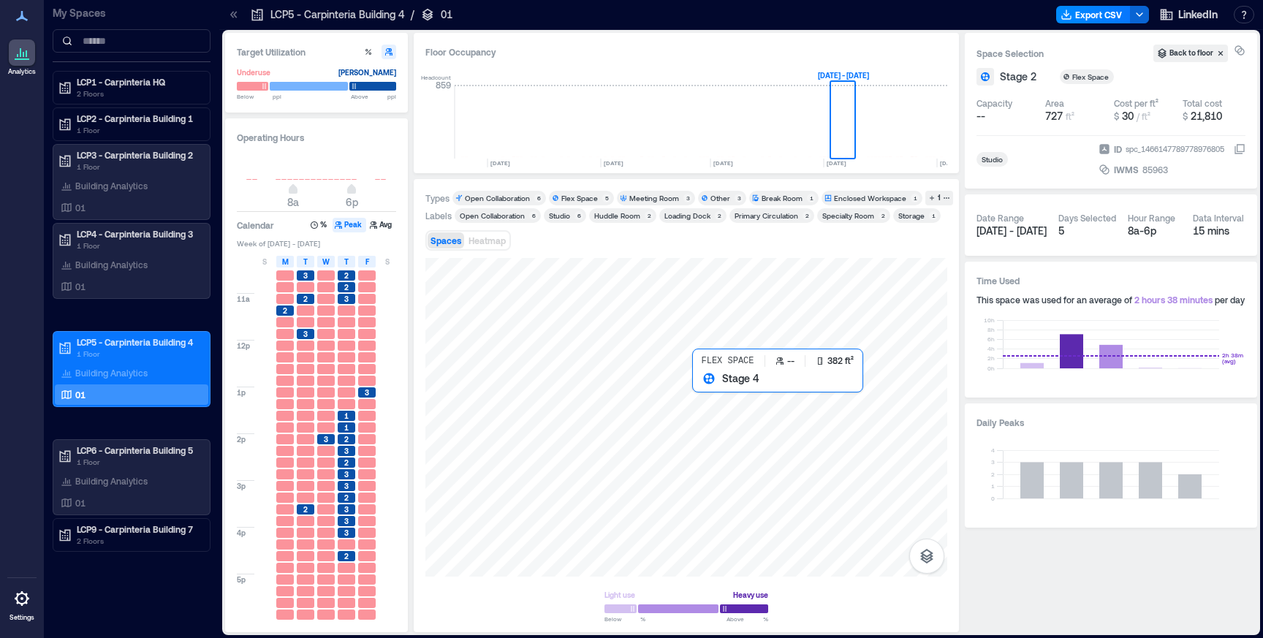
click at [722, 400] on div at bounding box center [686, 417] width 522 height 319
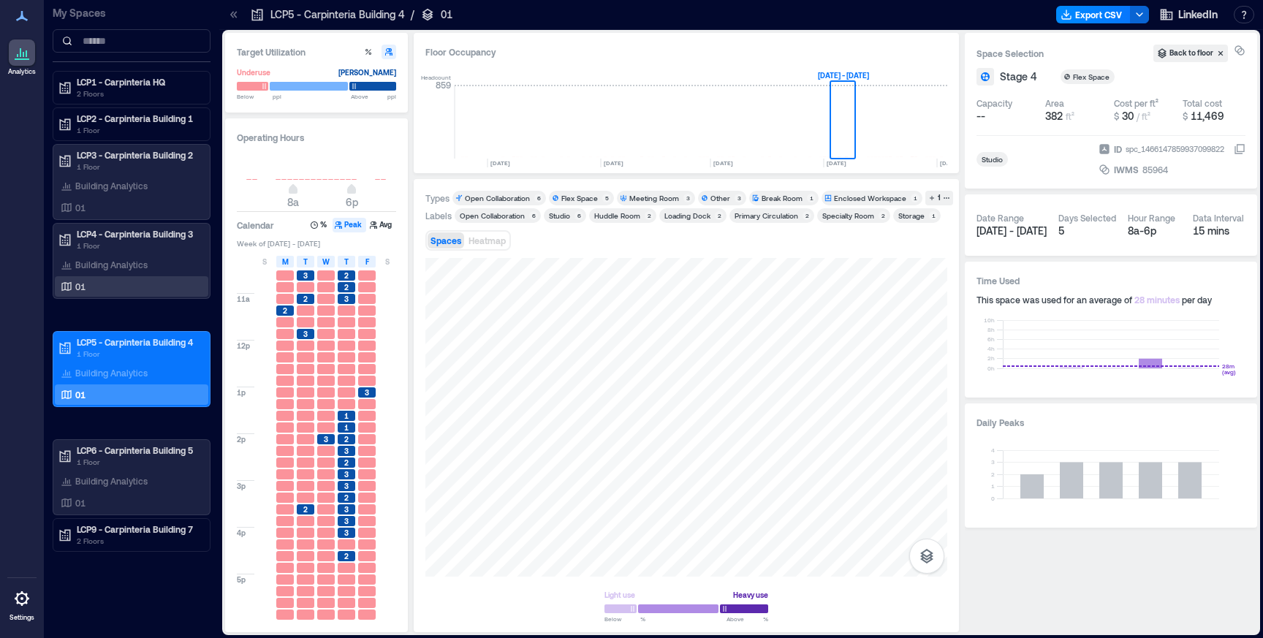
click at [104, 285] on div "01" at bounding box center [129, 286] width 142 height 15
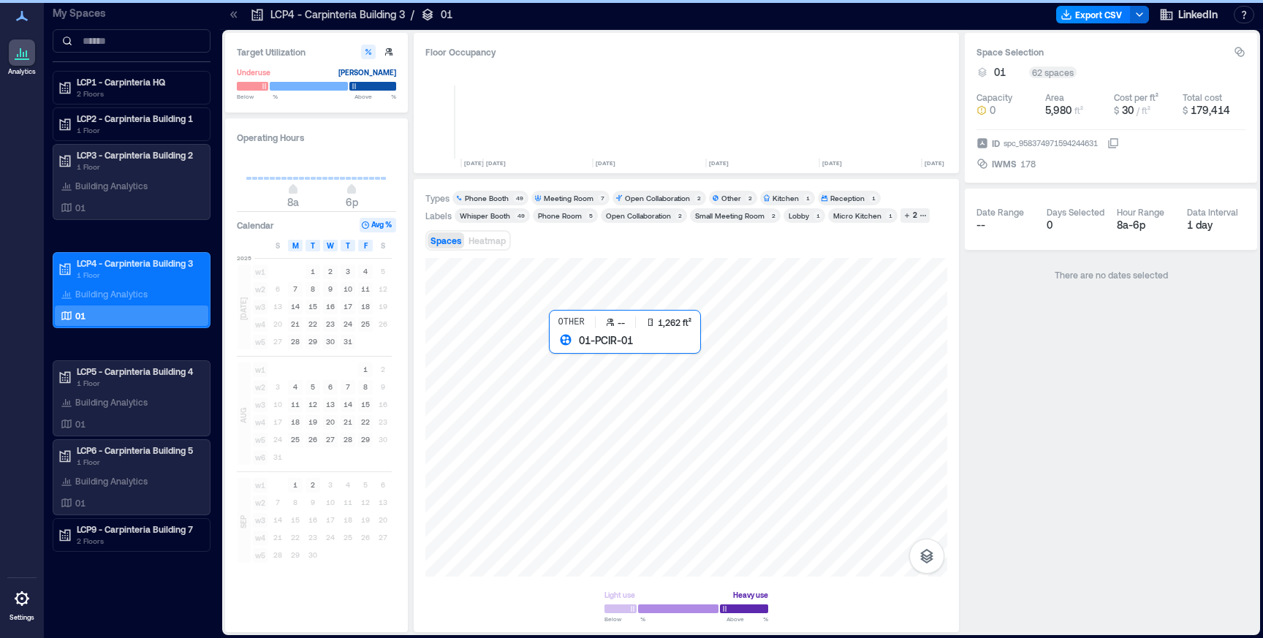
scroll to position [0, 3327]
